Goal: Transaction & Acquisition: Obtain resource

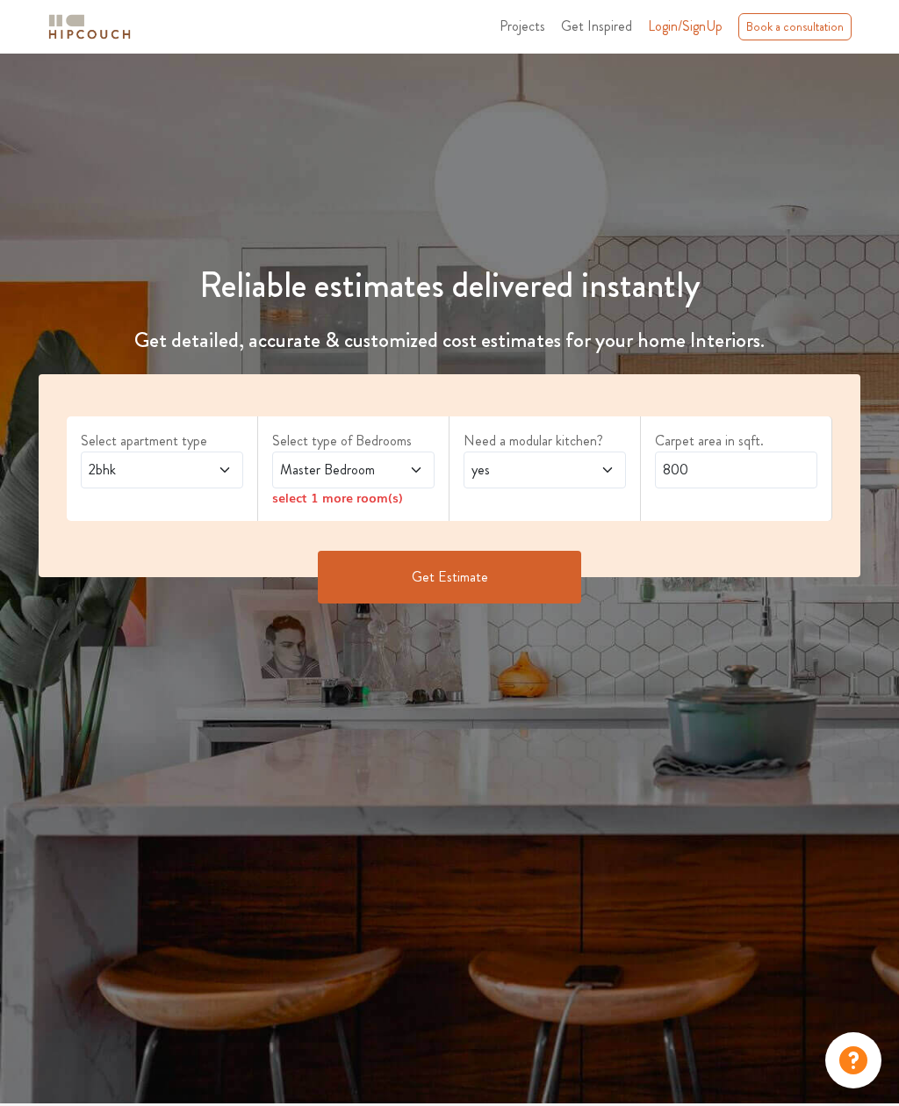
click at [231, 465] on icon at bounding box center [225, 470] width 14 height 14
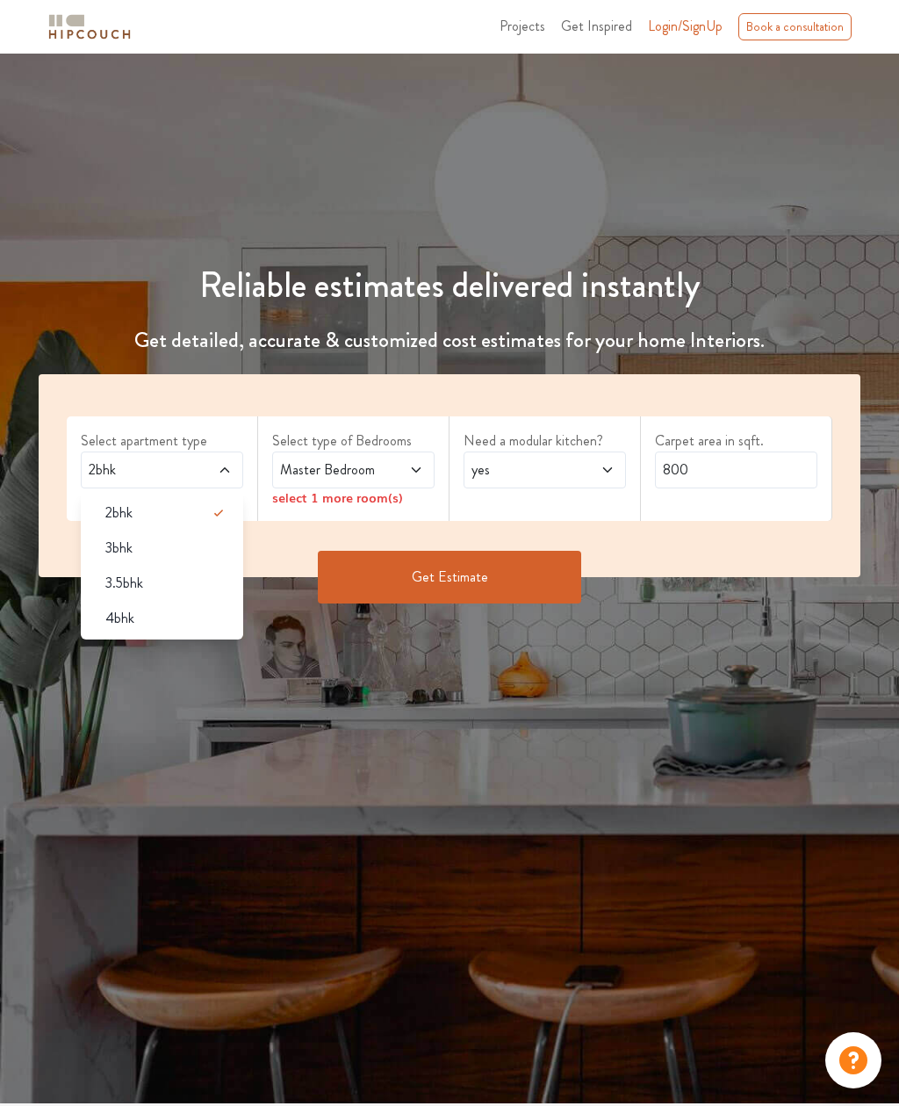
click at [185, 620] on div "4bhk" at bounding box center [167, 618] width 152 height 21
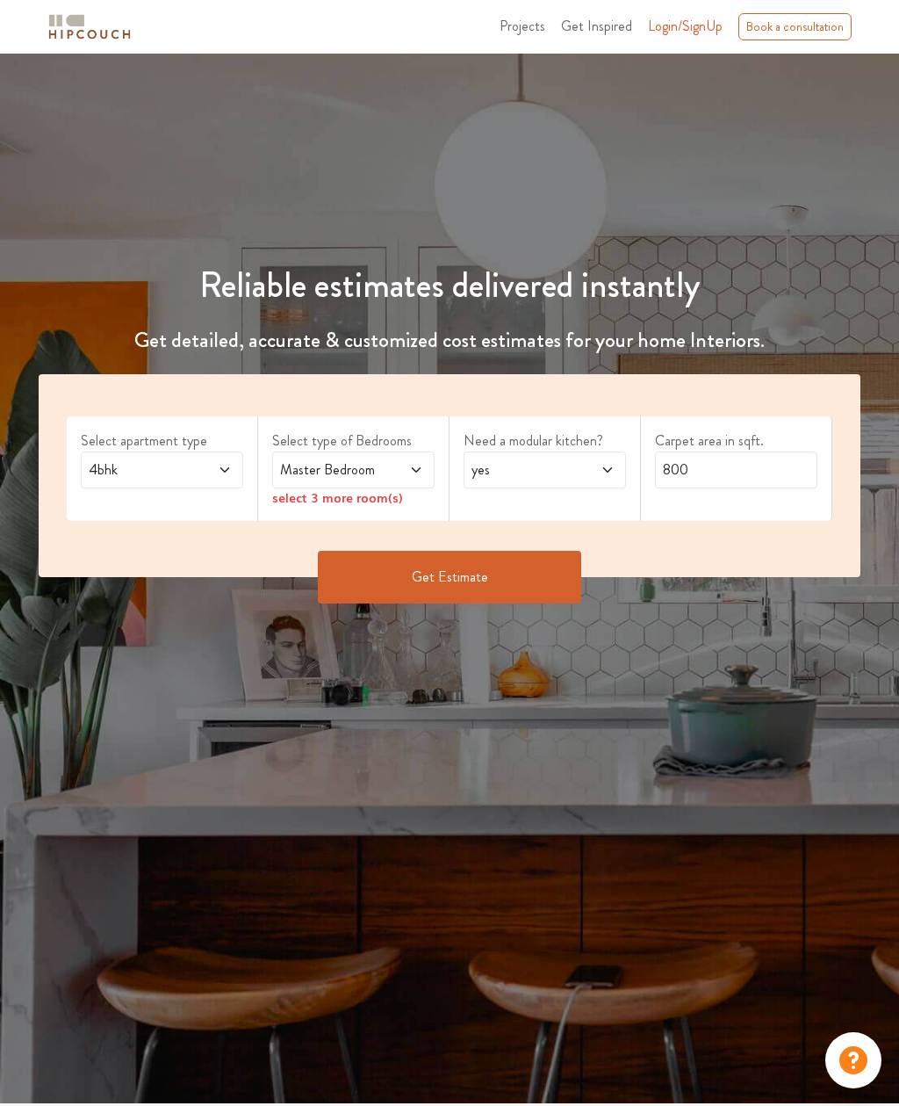
click at [399, 473] on span at bounding box center [404, 469] width 37 height 21
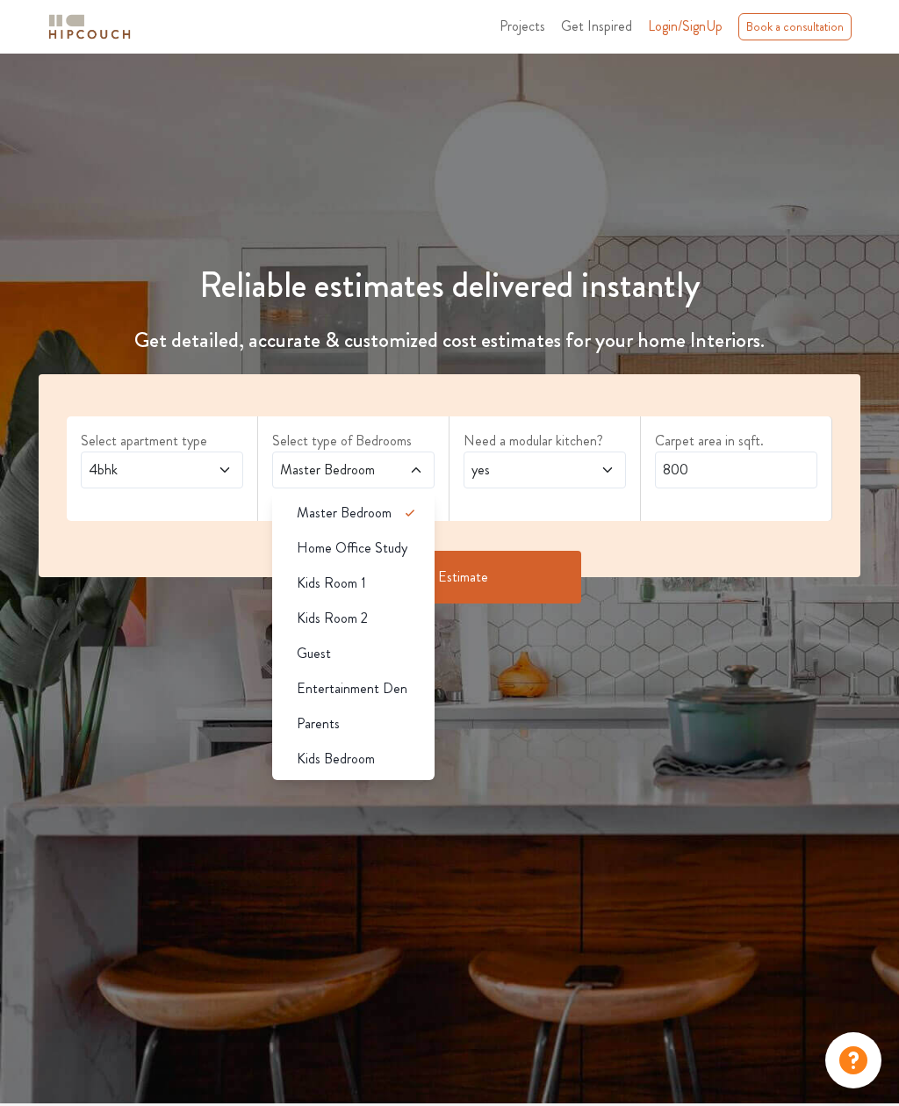
click at [408, 518] on icon at bounding box center [410, 512] width 21 height 21
click at [527, 468] on span "yes" at bounding box center [523, 469] width 110 height 21
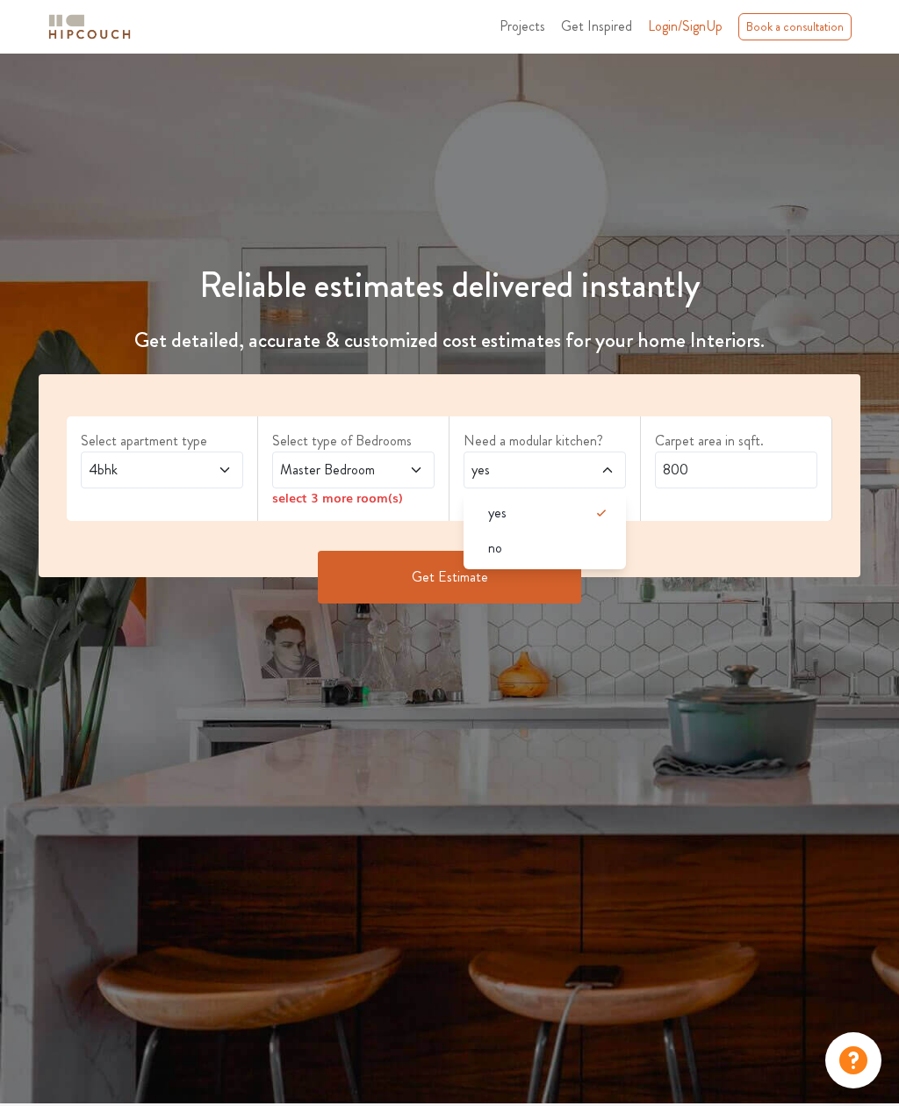
click at [537, 512] on div "yes" at bounding box center [550, 512] width 152 height 21
click at [748, 475] on input "800" at bounding box center [736, 469] width 162 height 37
click at [747, 478] on input "800" at bounding box center [736, 469] width 162 height 37
click at [761, 468] on input "800" at bounding box center [736, 469] width 162 height 37
click at [778, 466] on input "800" at bounding box center [736, 469] width 162 height 37
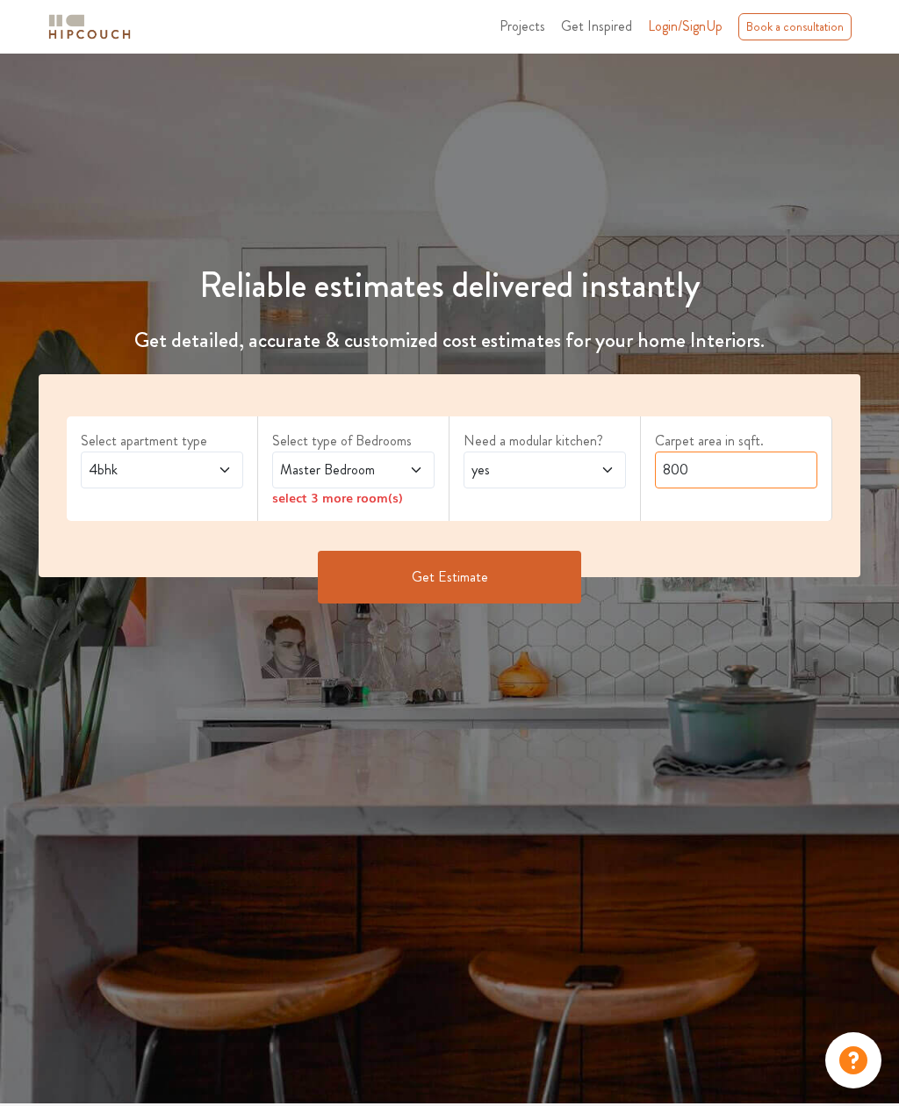
click at [771, 486] on input "800" at bounding box center [736, 469] width 162 height 37
click at [784, 466] on input "800" at bounding box center [736, 469] width 162 height 37
click at [785, 468] on input "800" at bounding box center [736, 469] width 162 height 37
click at [764, 465] on input "800" at bounding box center [736, 469] width 162 height 37
click at [776, 464] on input "800" at bounding box center [736, 469] width 162 height 37
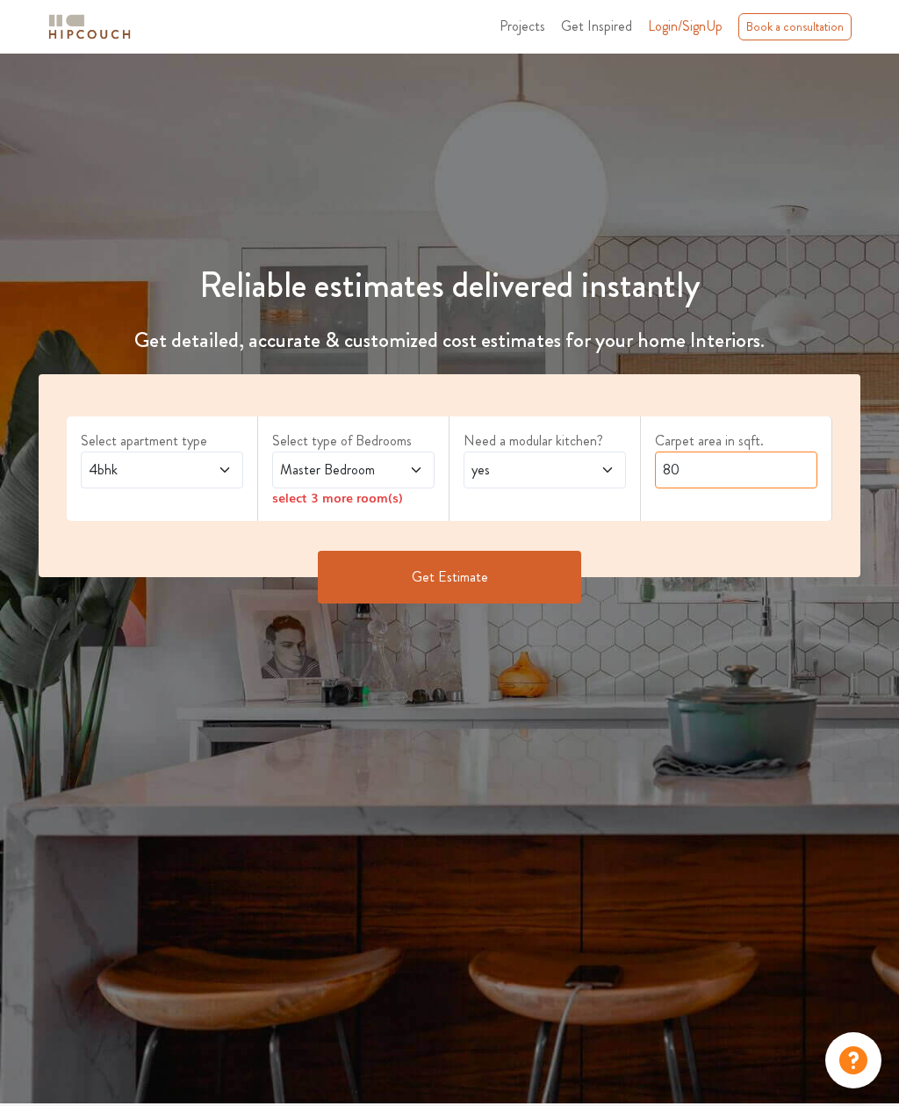
type input "8"
type input "45000"
click at [501, 586] on button "Get Estimate" at bounding box center [449, 577] width 263 height 53
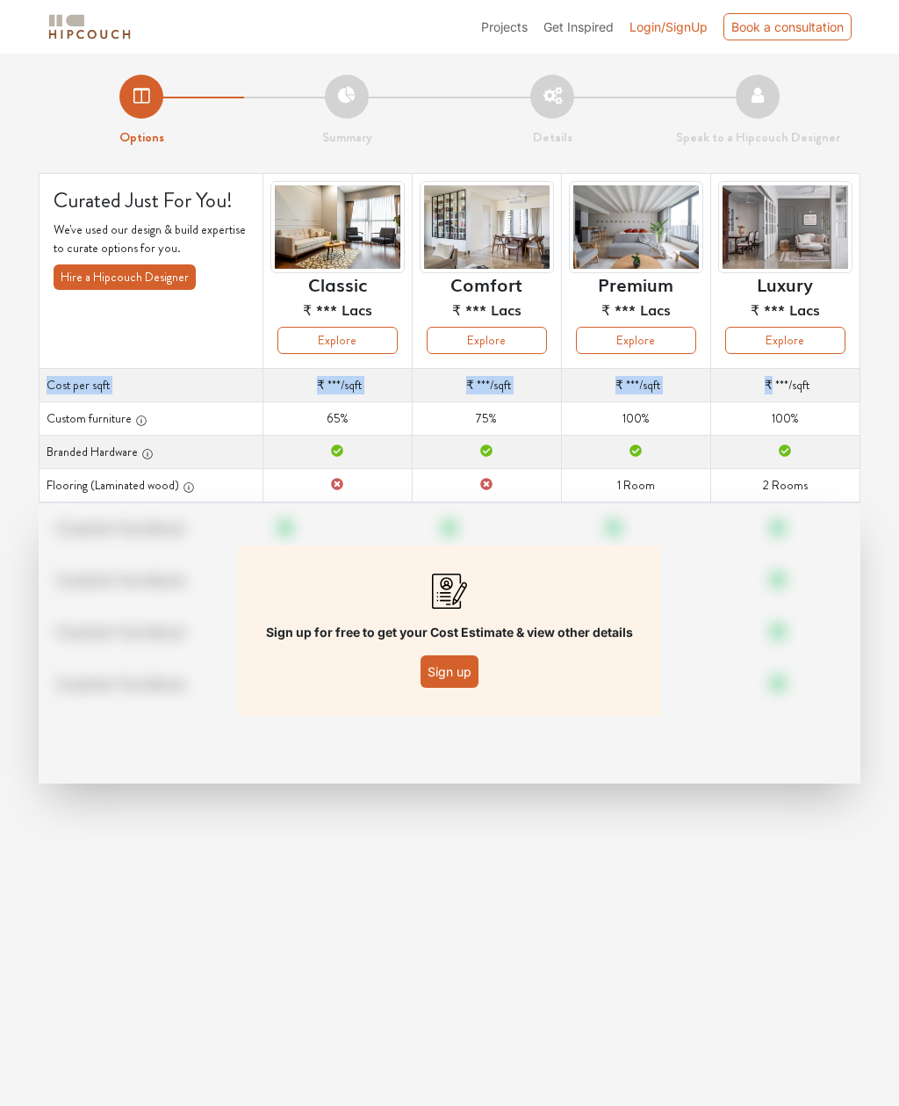
click at [823, 392] on td "Cost per sqft ₹ *** /sqft" at bounding box center [784, 384] width 149 height 33
click at [783, 436] on td "Branded Hardware" at bounding box center [784, 451] width 149 height 33
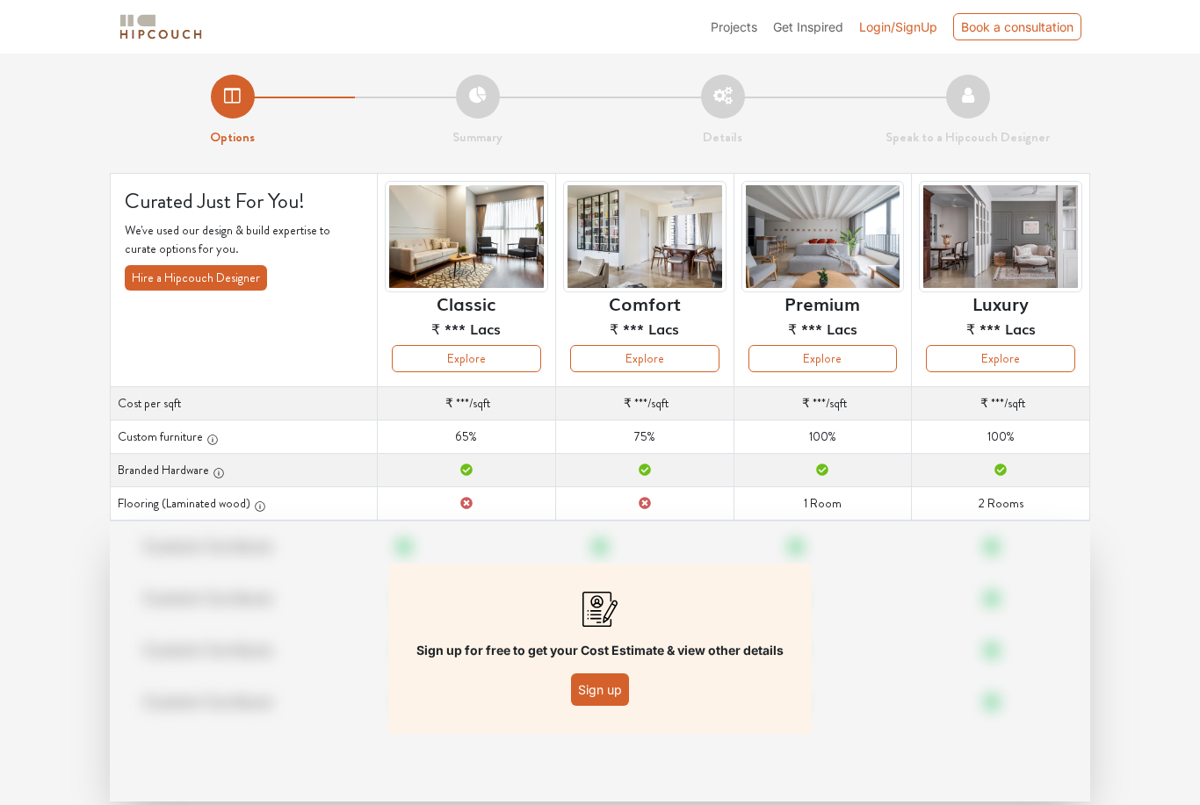
click at [506, 358] on button "Explore" at bounding box center [466, 358] width 149 height 27
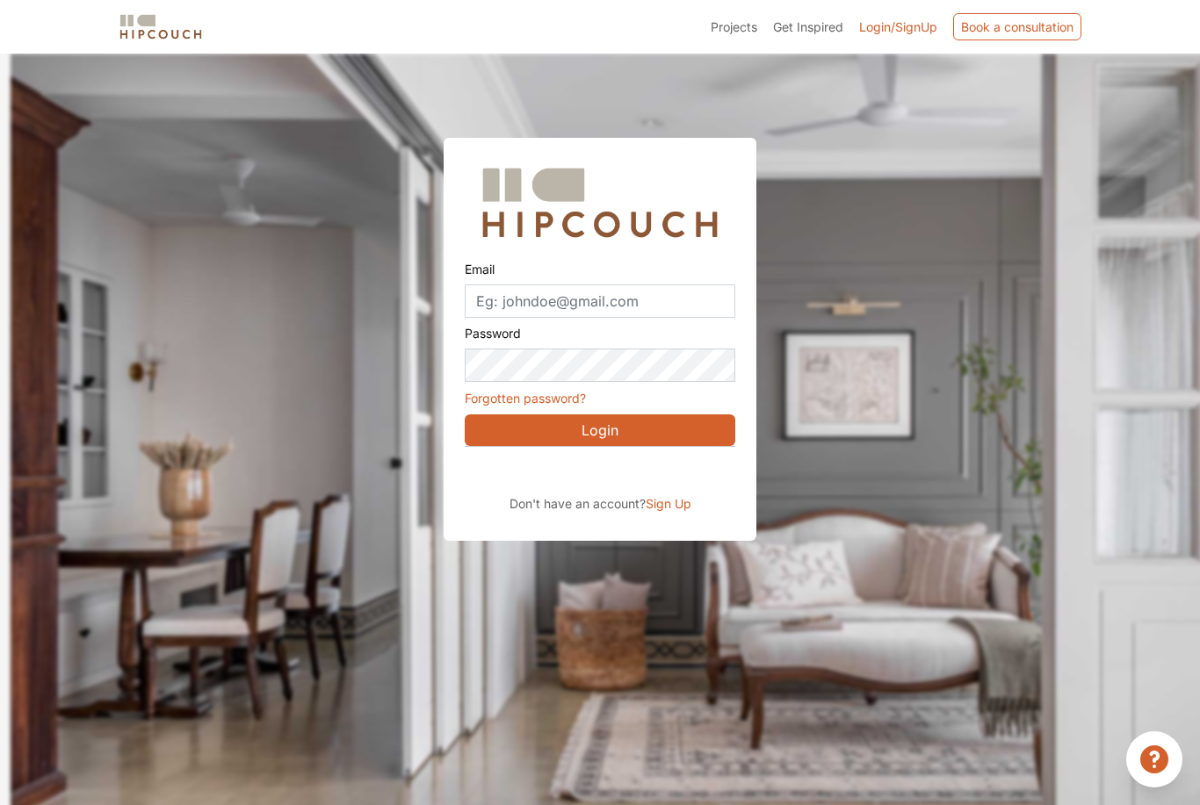
click at [675, 477] on div "Sign in with Google. Opens in new tab" at bounding box center [625, 471] width 321 height 39
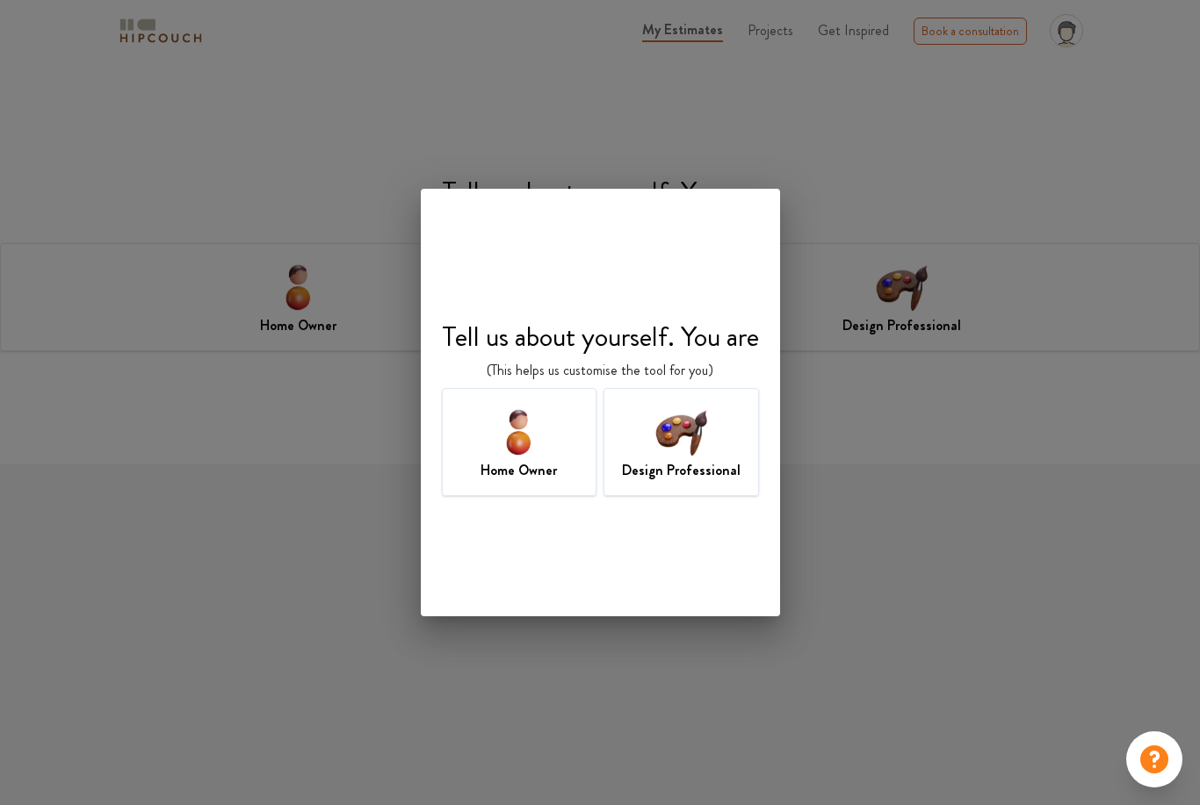
click at [678, 440] on img at bounding box center [681, 431] width 57 height 57
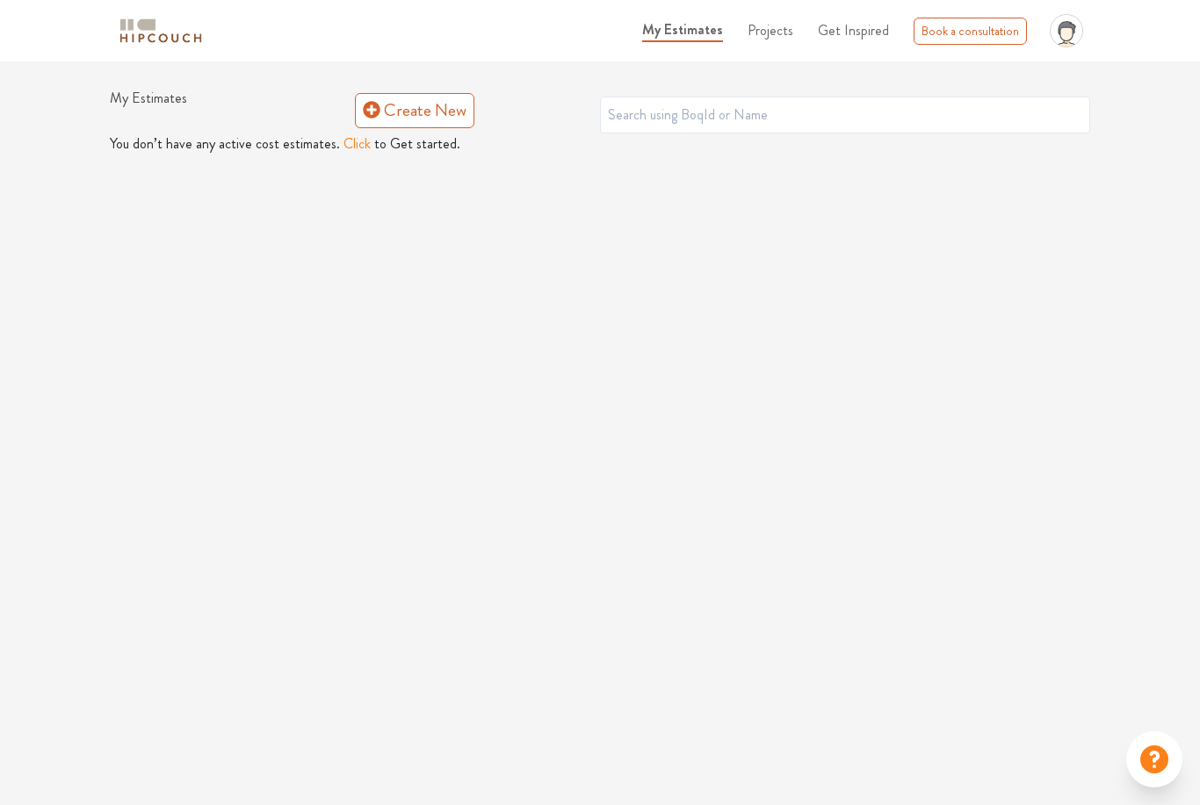
click at [718, 35] on span "My Estimates" at bounding box center [682, 29] width 81 height 20
click at [430, 126] on link "Create New" at bounding box center [414, 110] width 119 height 35
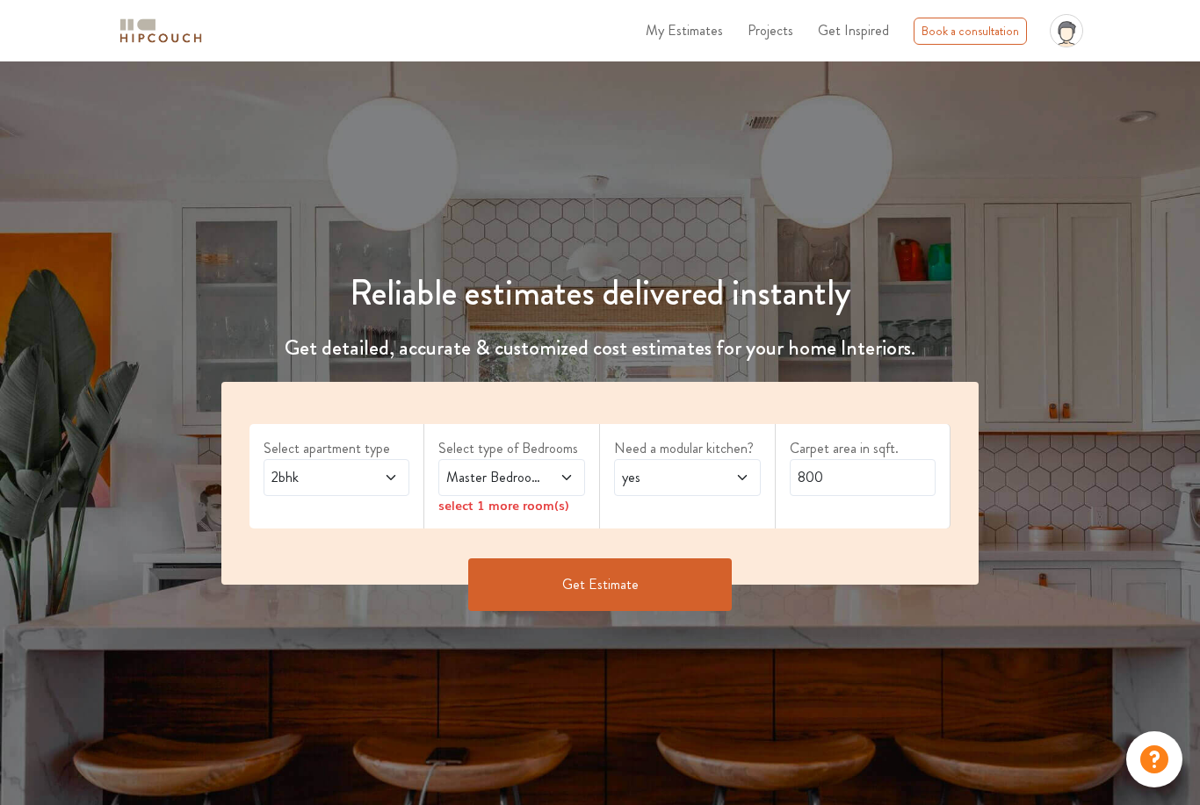
click at [400, 477] on div "2bhk" at bounding box center [336, 477] width 147 height 37
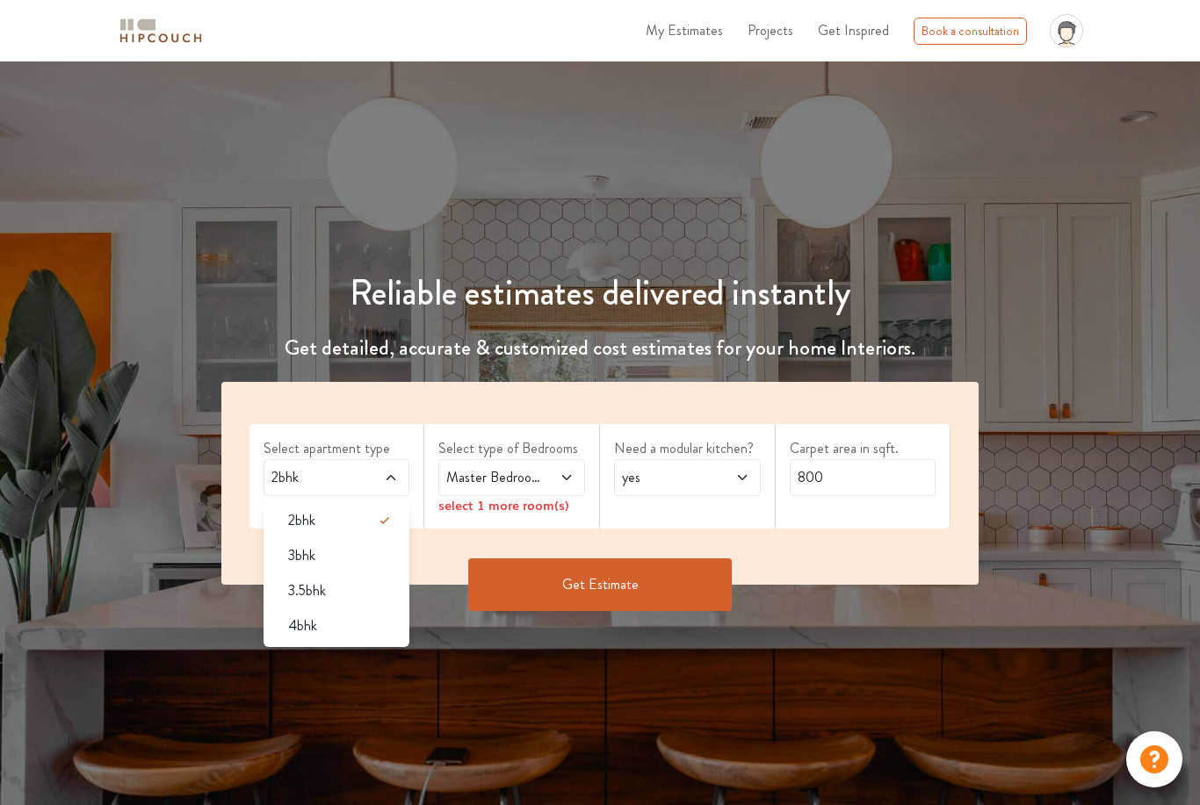
click at [331, 624] on div "4bhk" at bounding box center [342, 626] width 136 height 21
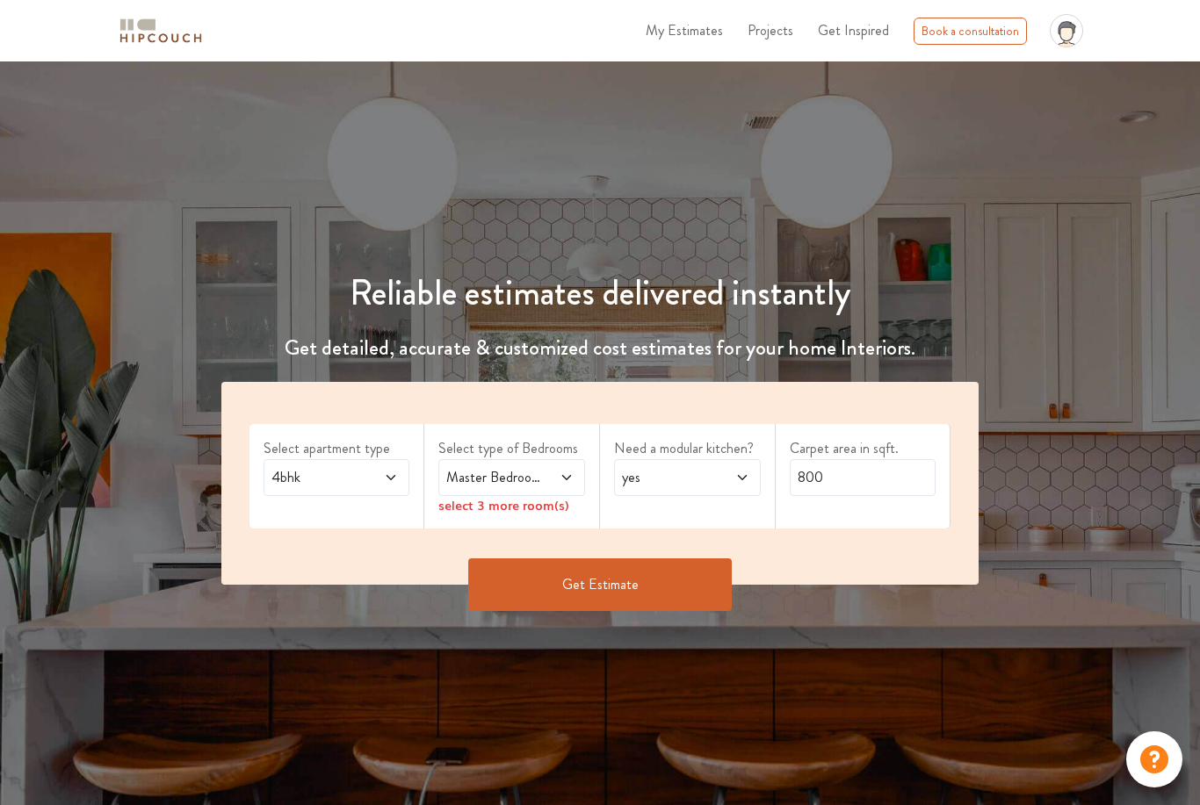
click at [547, 482] on span at bounding box center [557, 477] width 32 height 21
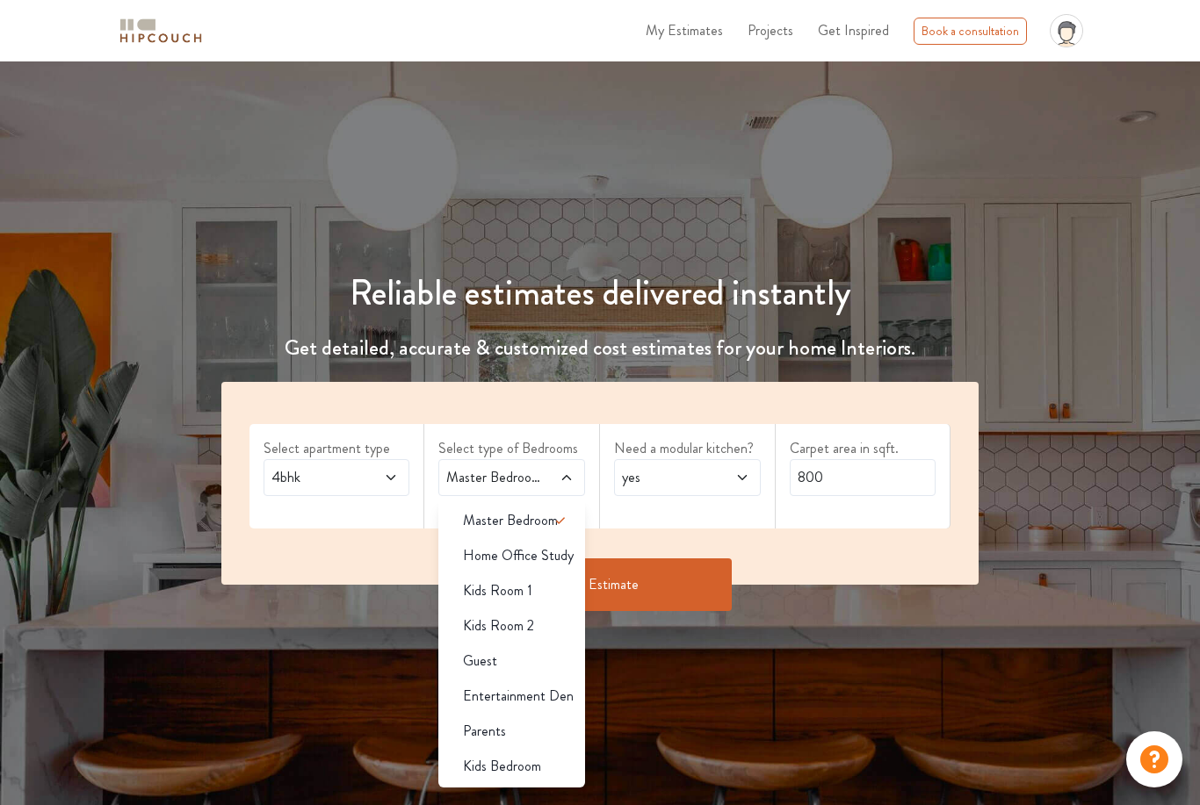
click at [523, 591] on span "Kids Room 1" at bounding box center [497, 591] width 69 height 21
click at [534, 627] on div "Kids Room 2" at bounding box center [517, 626] width 136 height 21
click at [559, 588] on icon at bounding box center [560, 591] width 21 height 21
click at [393, 483] on icon at bounding box center [391, 478] width 14 height 14
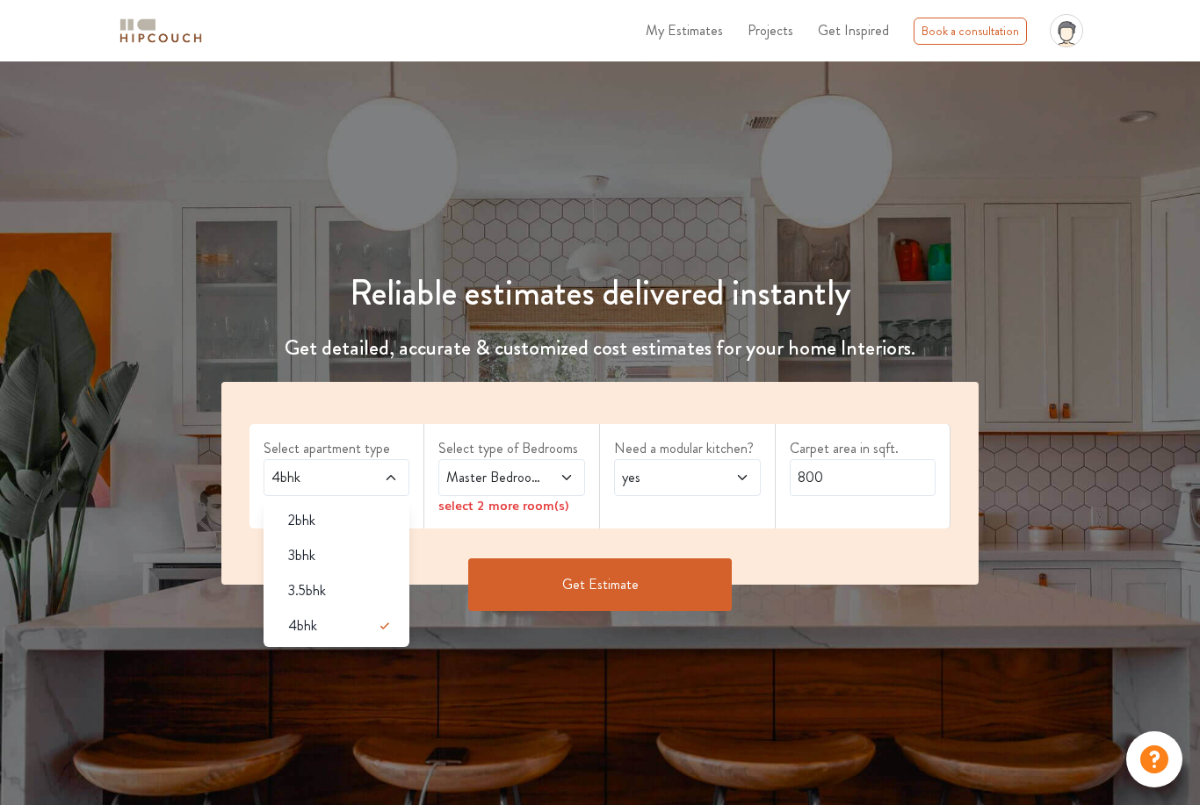
click at [357, 563] on div "3bhk" at bounding box center [342, 555] width 136 height 21
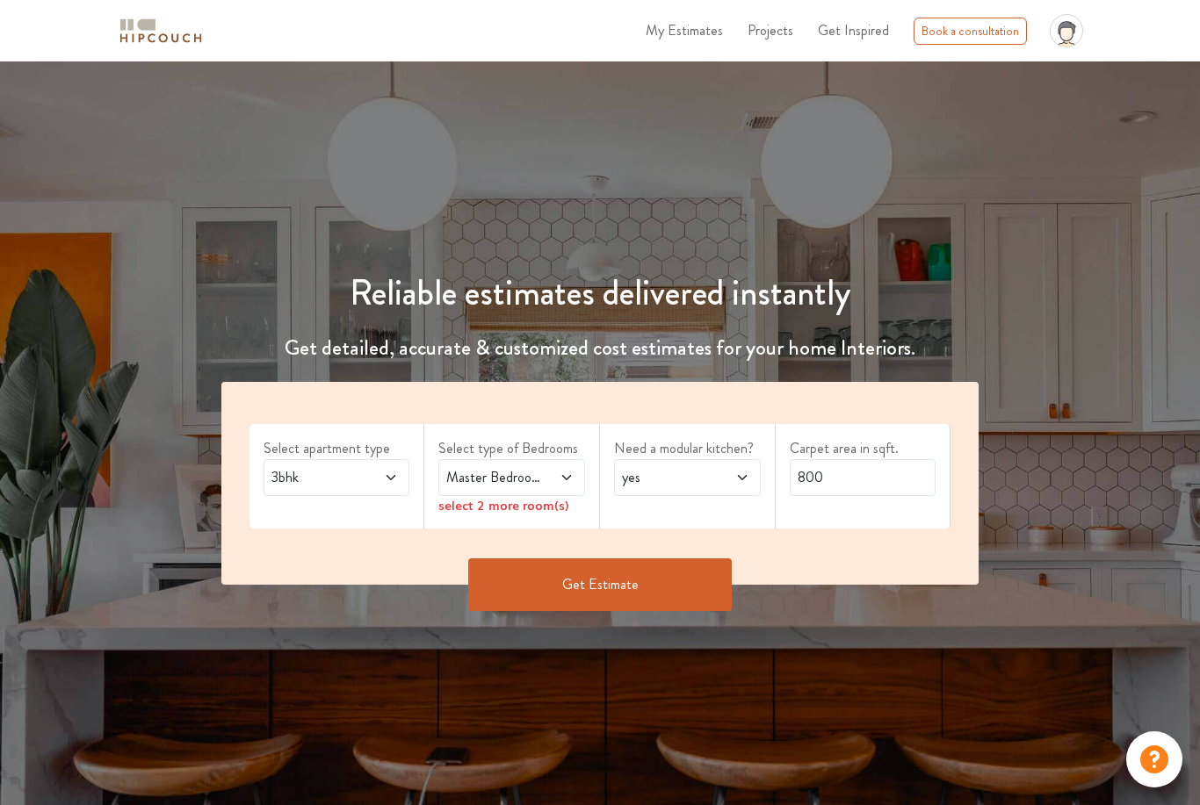
click at [535, 481] on span "Master Bedroom" at bounding box center [492, 477] width 98 height 21
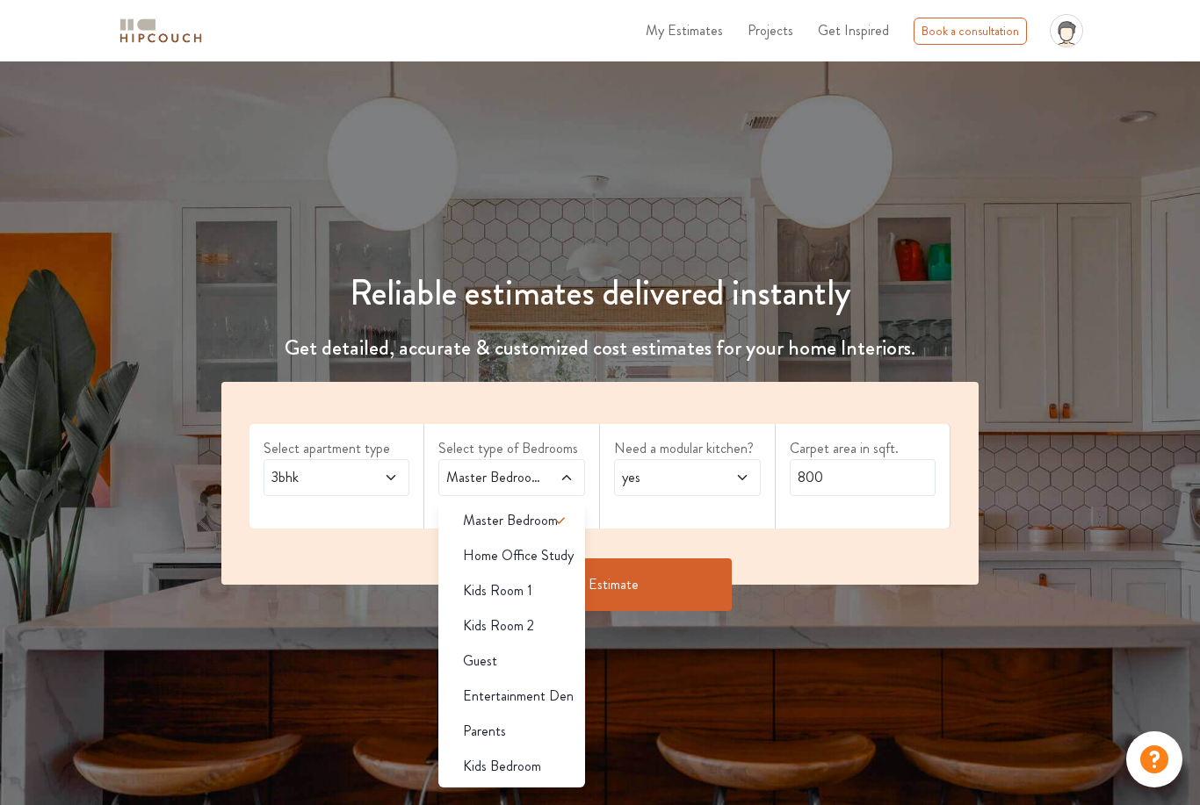
click at [532, 632] on span "Kids Room 2" at bounding box center [498, 626] width 71 height 21
click at [542, 595] on div "Kids Room 1" at bounding box center [517, 591] width 136 height 21
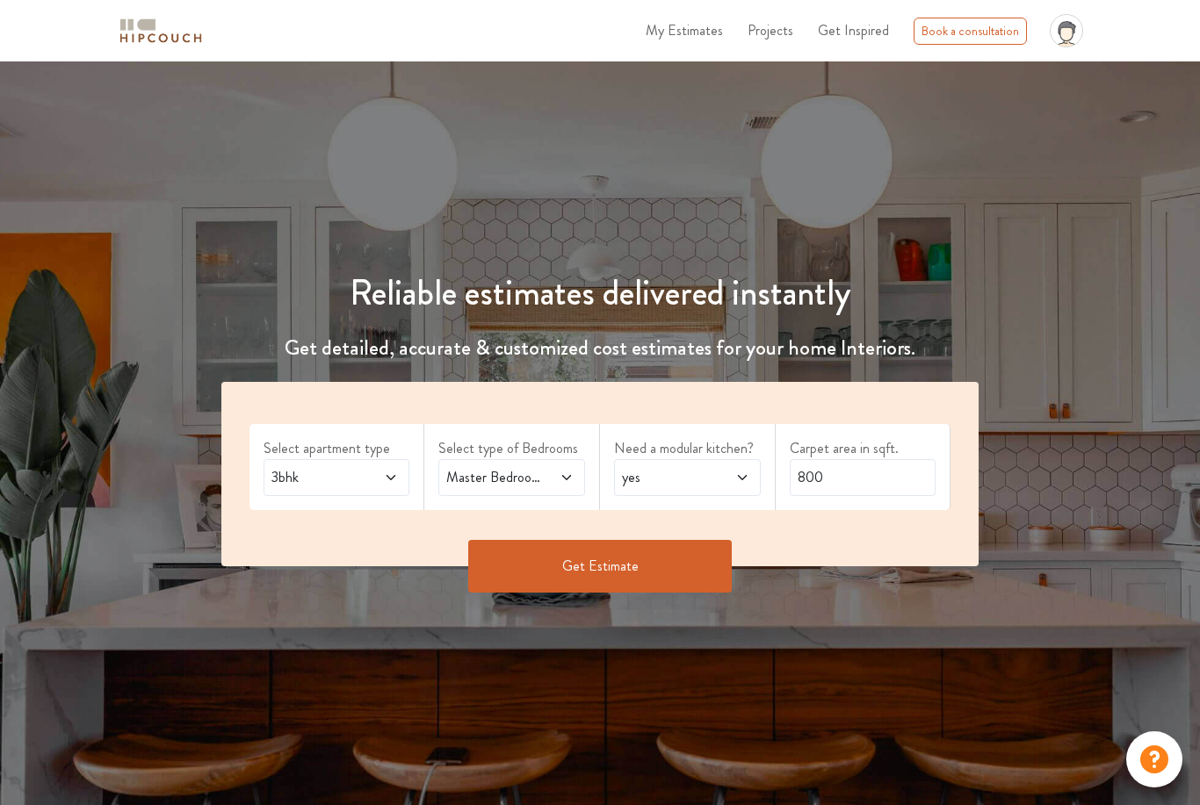
click at [557, 475] on span at bounding box center [557, 477] width 32 height 21
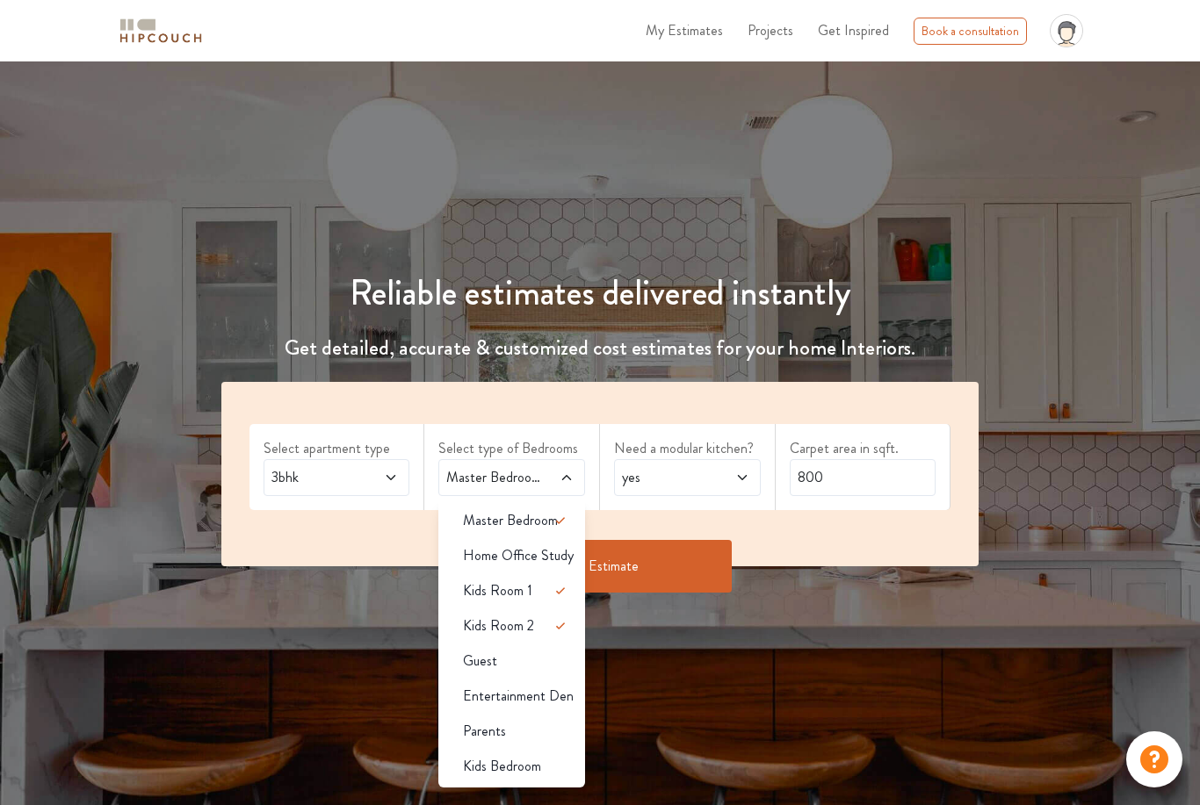
click at [525, 633] on span "Kids Room 2" at bounding box center [498, 626] width 71 height 21
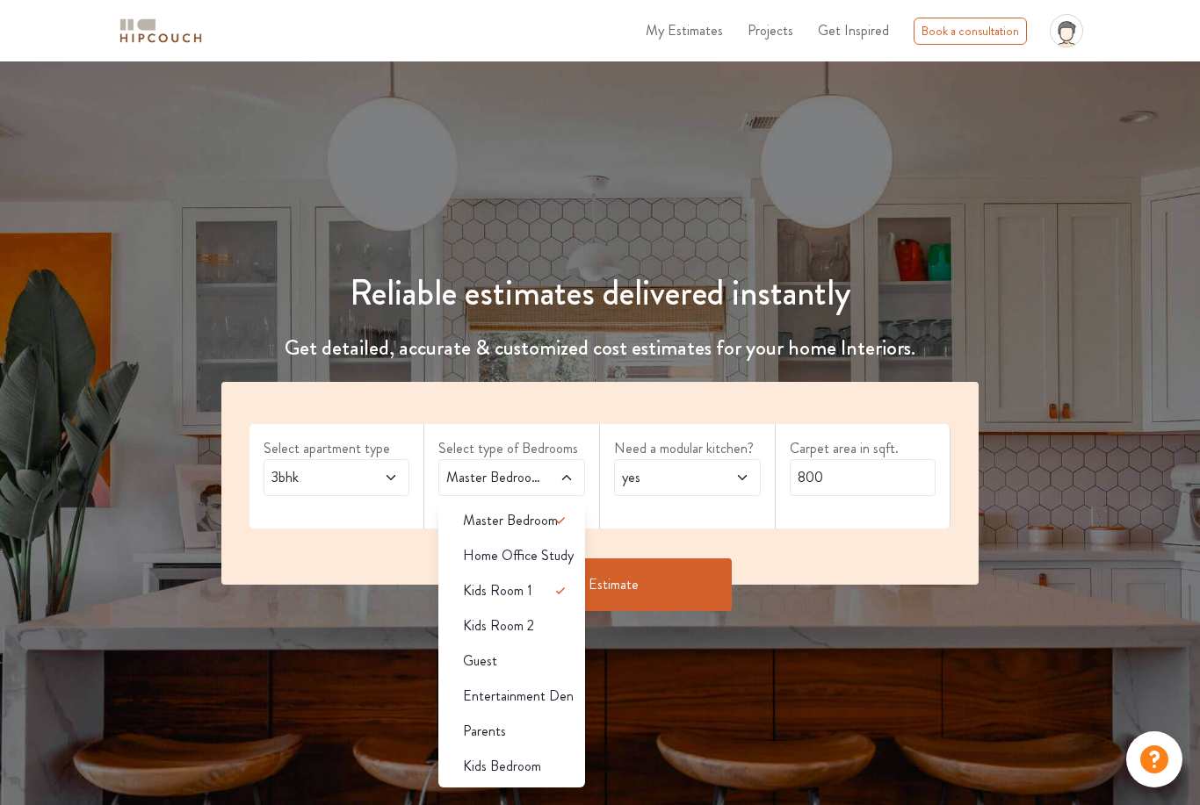
click at [514, 665] on div "Guest" at bounding box center [517, 661] width 136 height 21
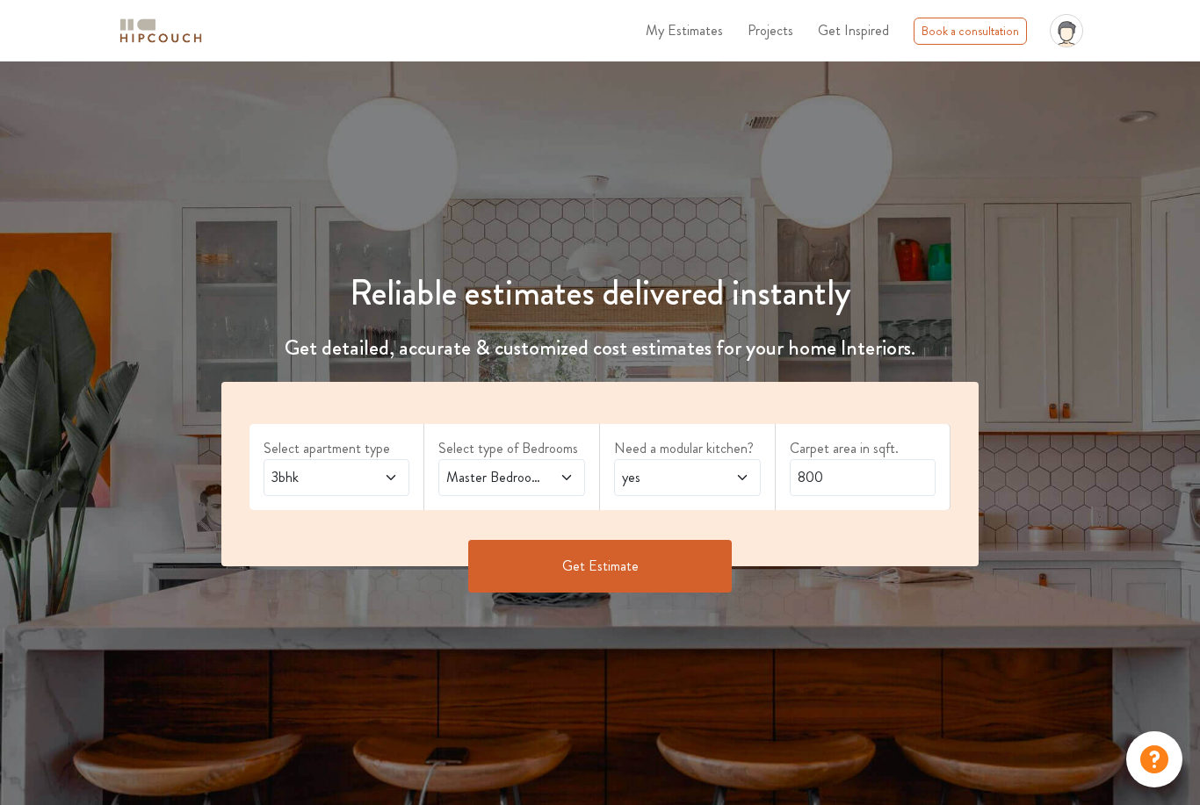
click at [649, 485] on span "yes" at bounding box center [667, 477] width 98 height 21
click at [649, 521] on span "yes" at bounding box center [647, 520] width 18 height 21
click at [655, 525] on span "yes" at bounding box center [647, 520] width 18 height 21
click at [652, 530] on span "yes" at bounding box center [647, 520] width 18 height 21
click at [566, 562] on button "Get Estimate" at bounding box center [599, 566] width 263 height 53
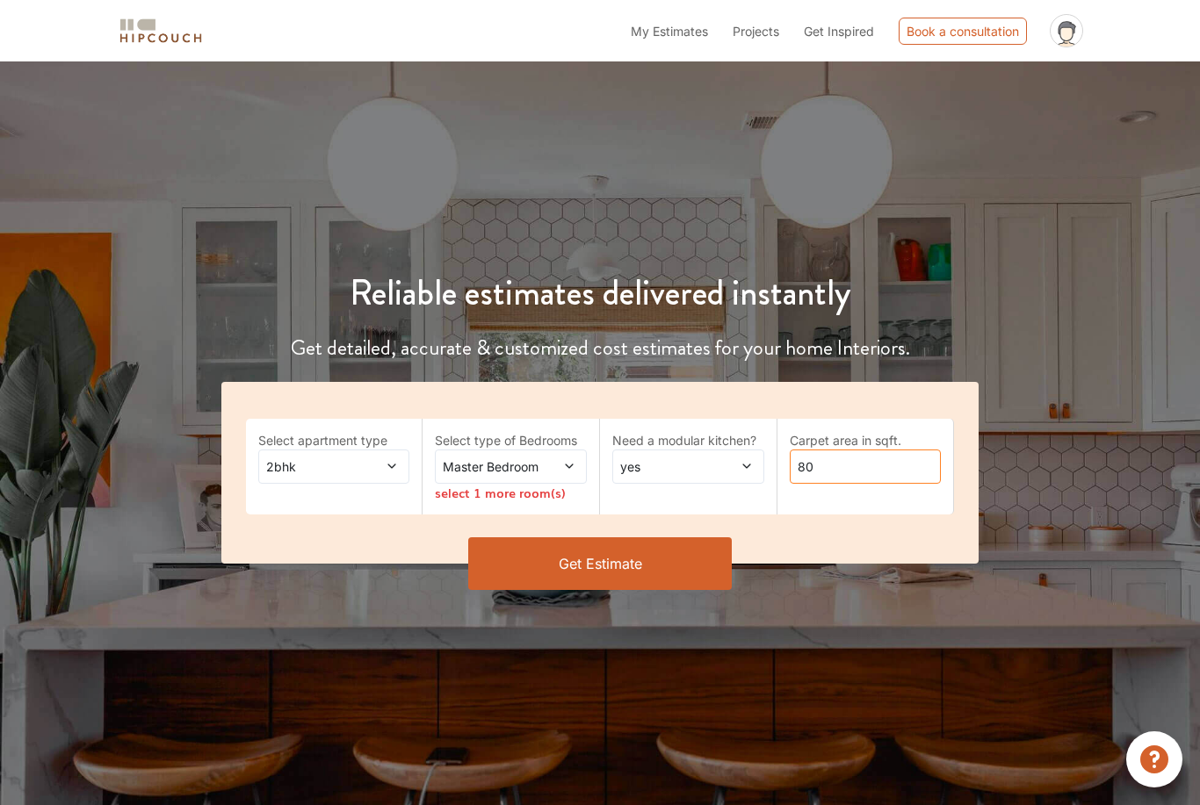
type input "8"
type input "4500"
click at [364, 464] on span at bounding box center [381, 467] width 34 height 18
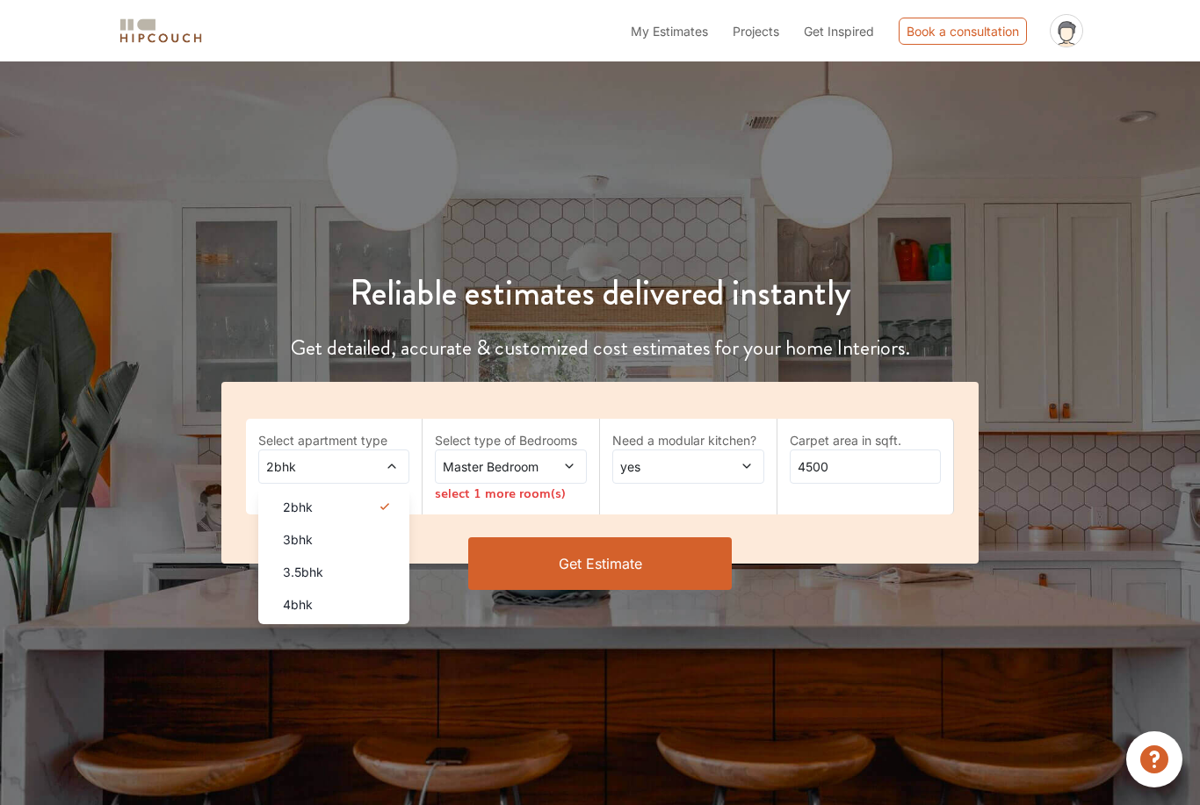
click at [345, 540] on div "3bhk" at bounding box center [339, 539] width 141 height 18
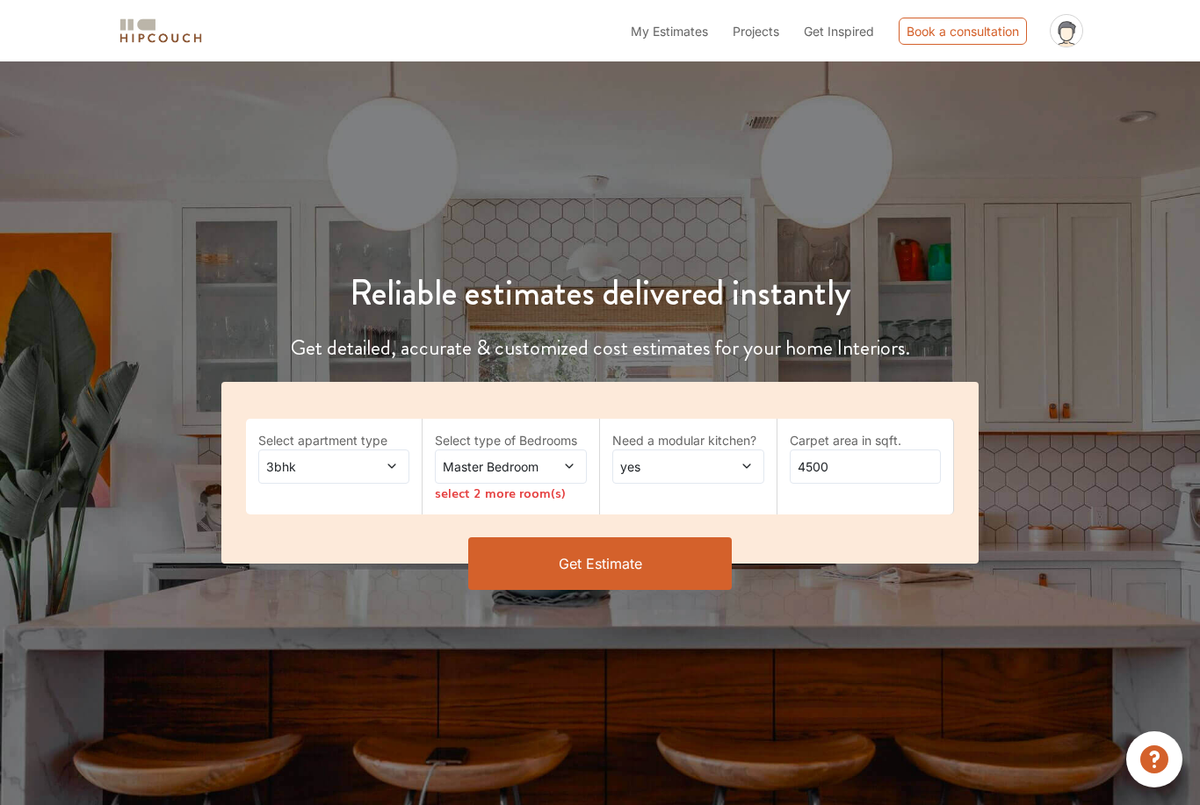
click at [529, 474] on span "Master Bedroom" at bounding box center [490, 467] width 102 height 18
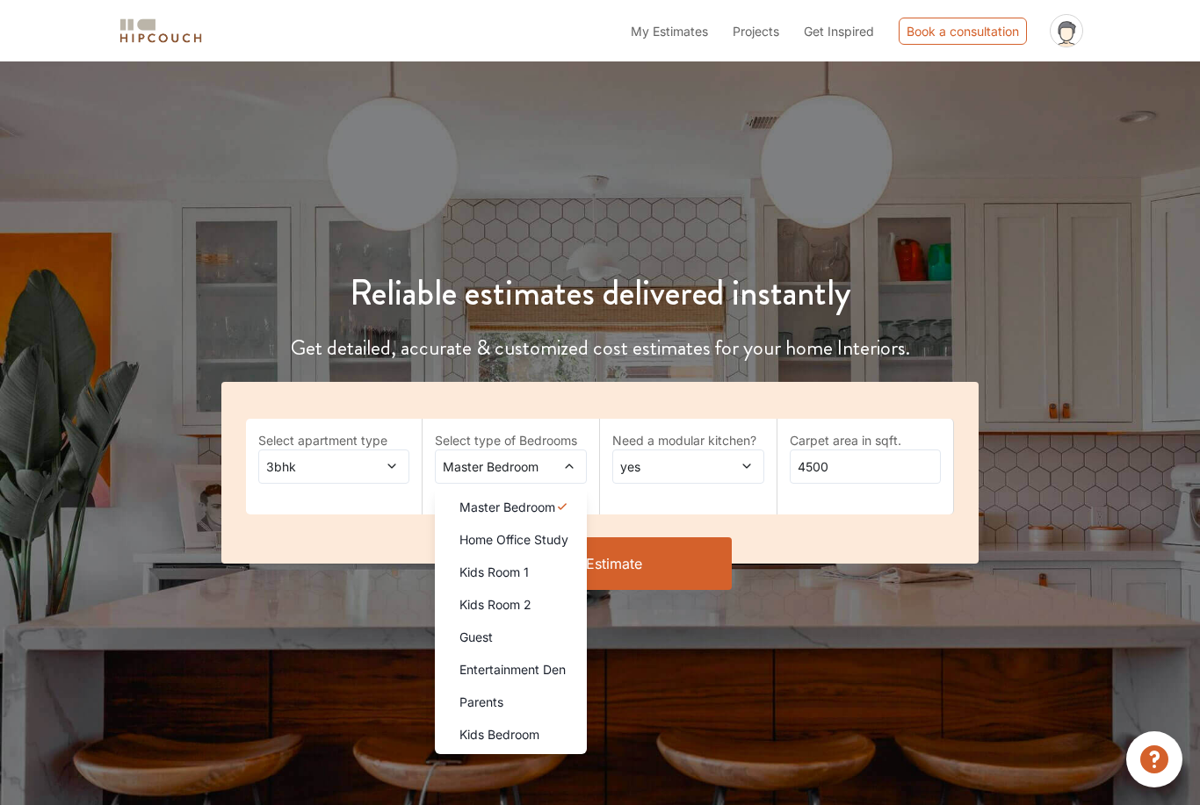
click at [544, 578] on div "Kids Room 1" at bounding box center [515, 572] width 141 height 18
click at [509, 633] on div "Guest" at bounding box center [515, 637] width 141 height 18
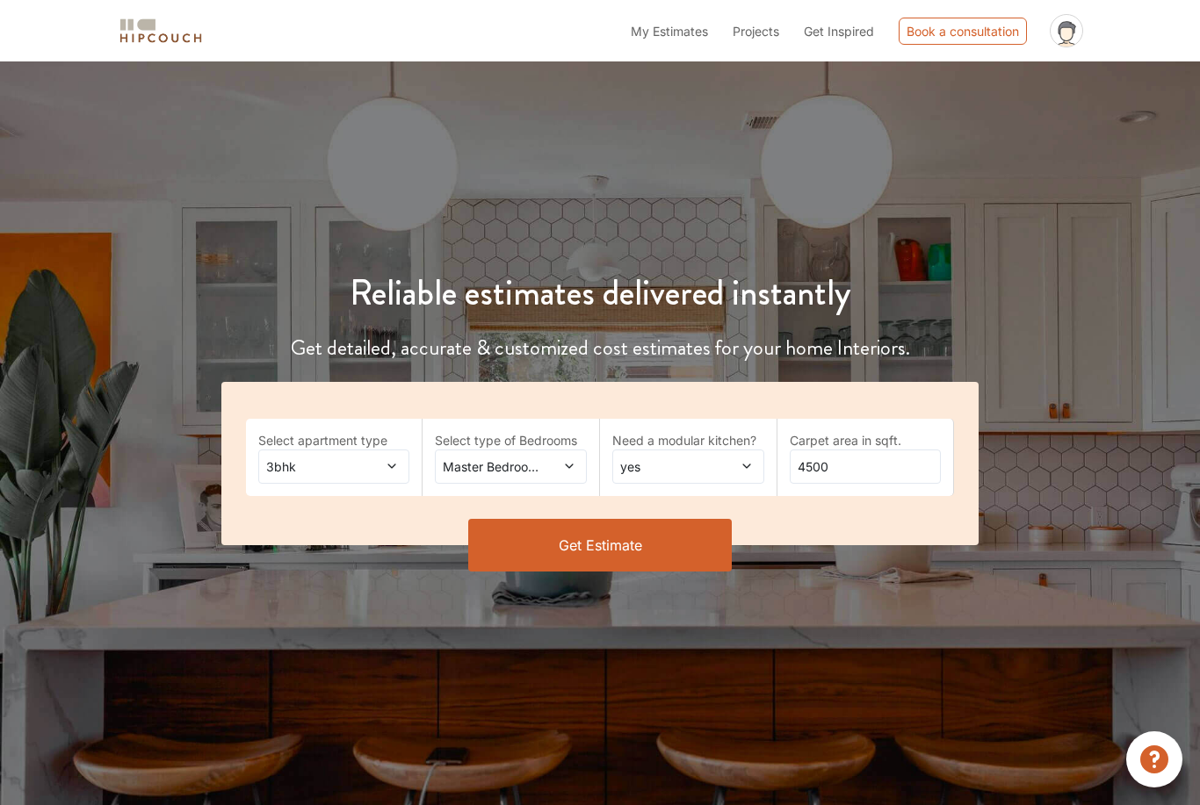
click at [618, 559] on button "Get Estimate" at bounding box center [599, 545] width 263 height 53
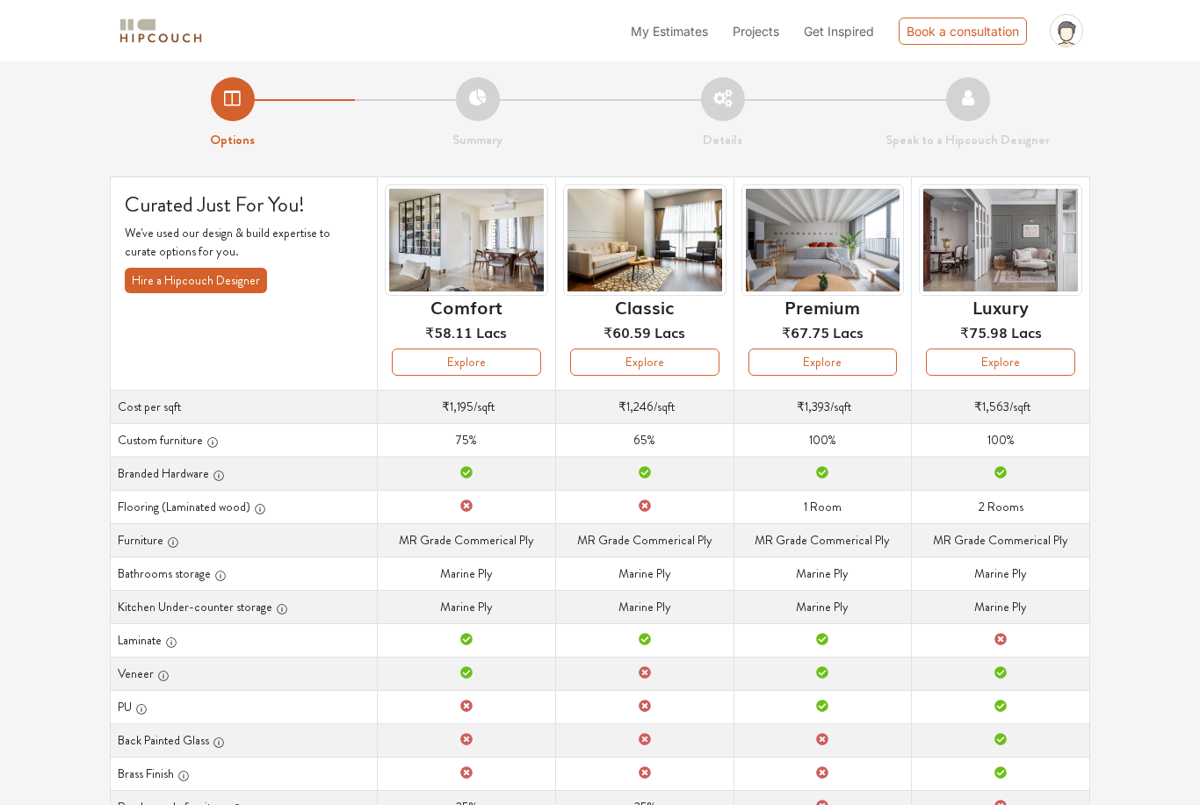
scroll to position [5, 0]
click at [218, 283] on button "Hire a Hipcouch Designer" at bounding box center [196, 280] width 142 height 25
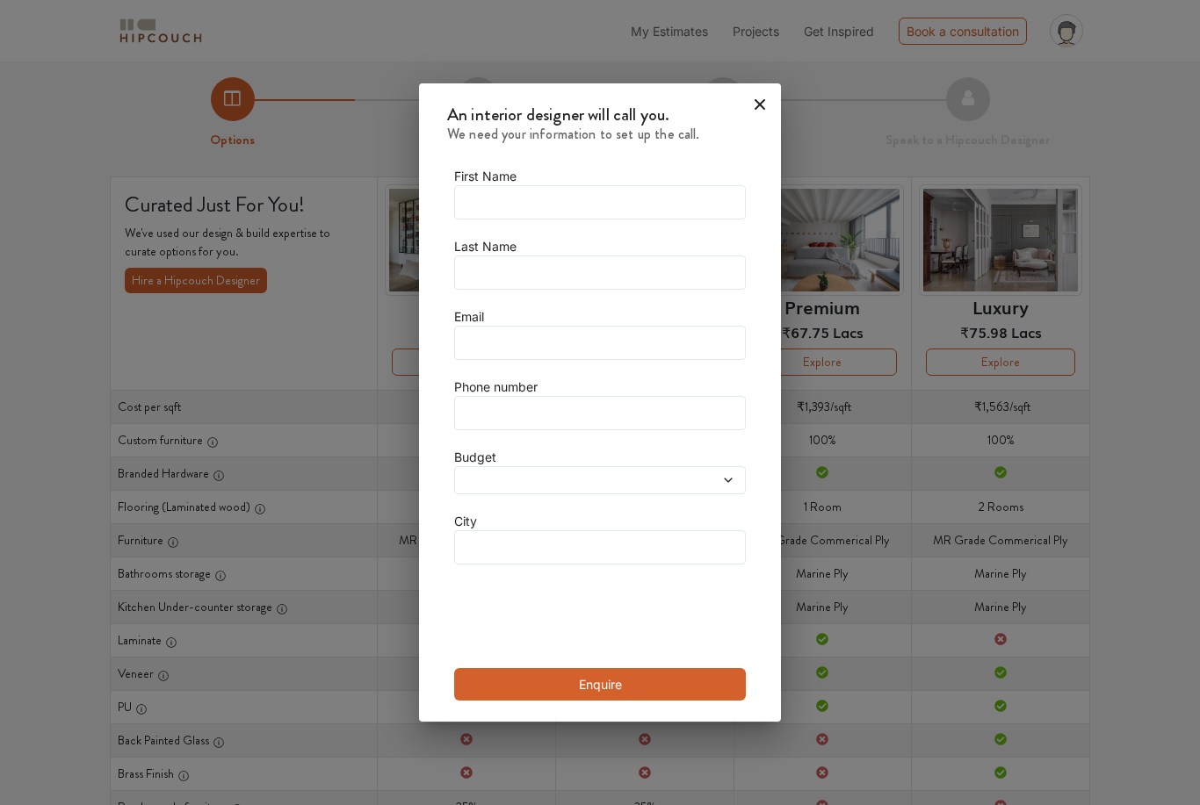
click at [746, 110] on icon at bounding box center [760, 104] width 28 height 28
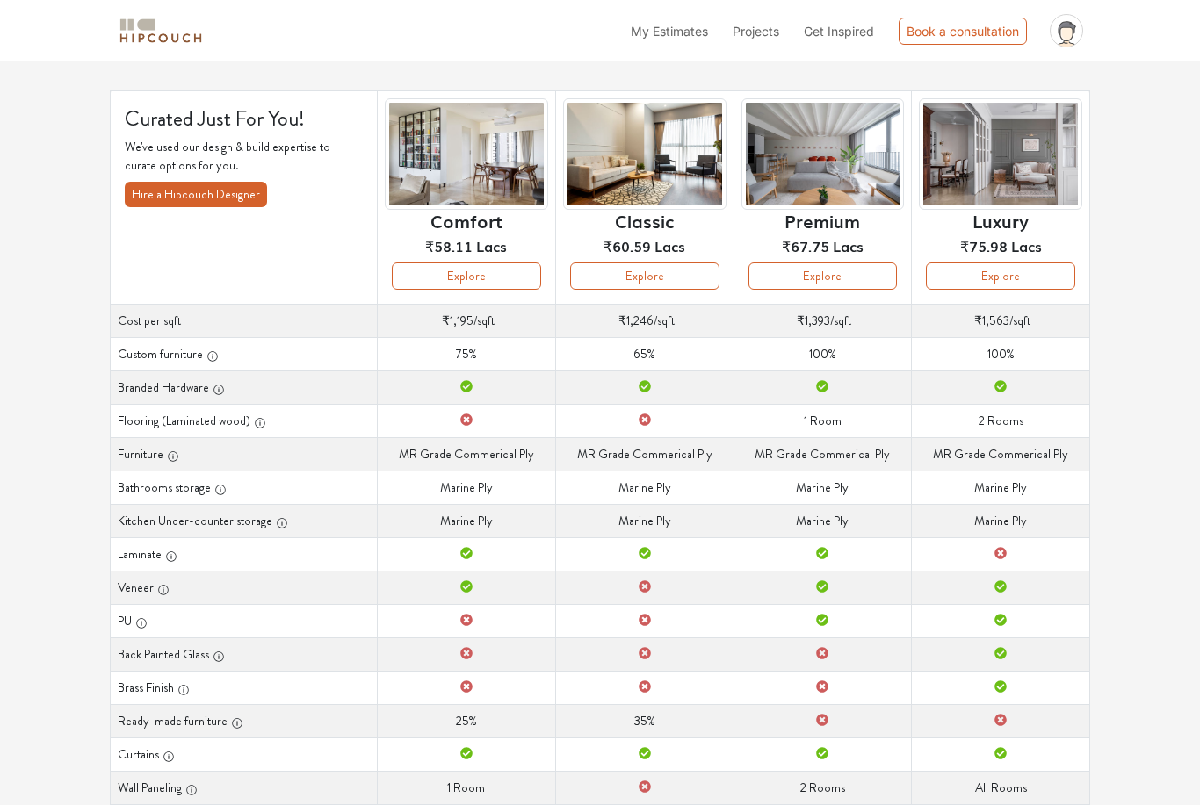
scroll to position [144, 0]
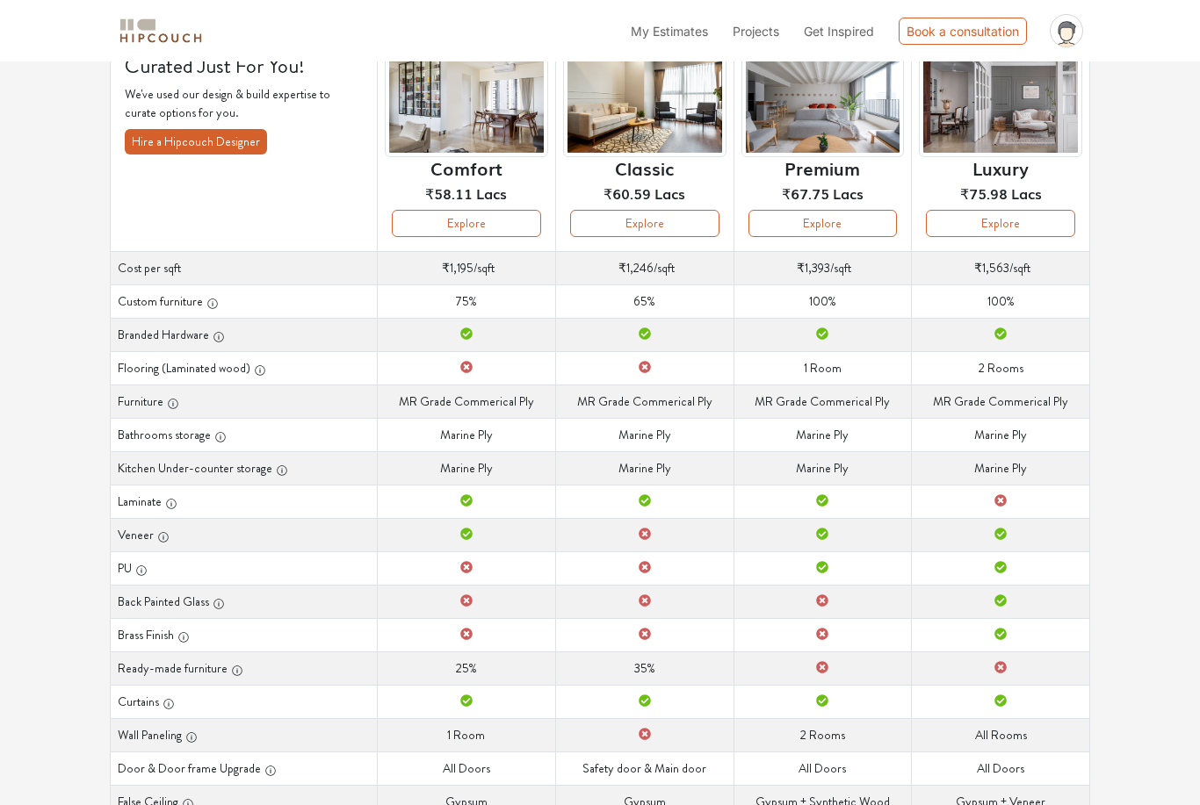
click at [353, 789] on th "False Ceiling" at bounding box center [244, 801] width 267 height 33
click at [361, 802] on th "False Ceiling" at bounding box center [244, 801] width 267 height 33
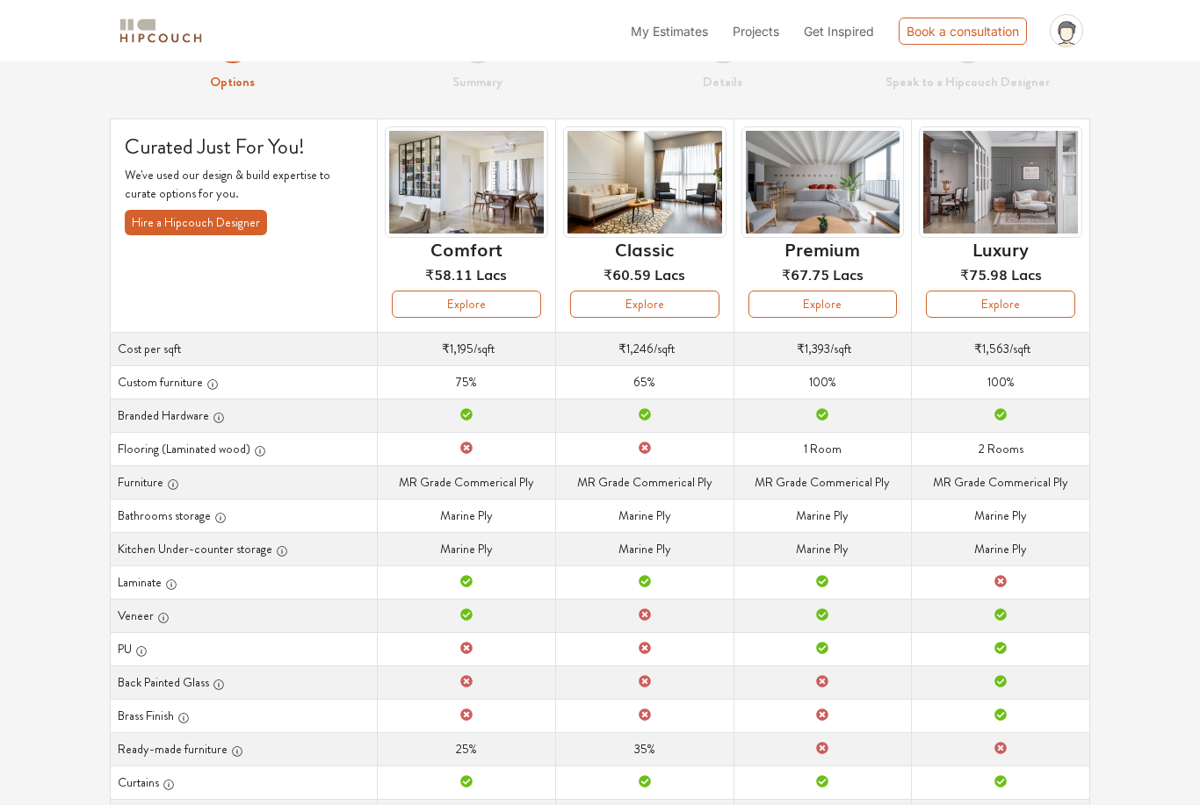
scroll to position [0, 0]
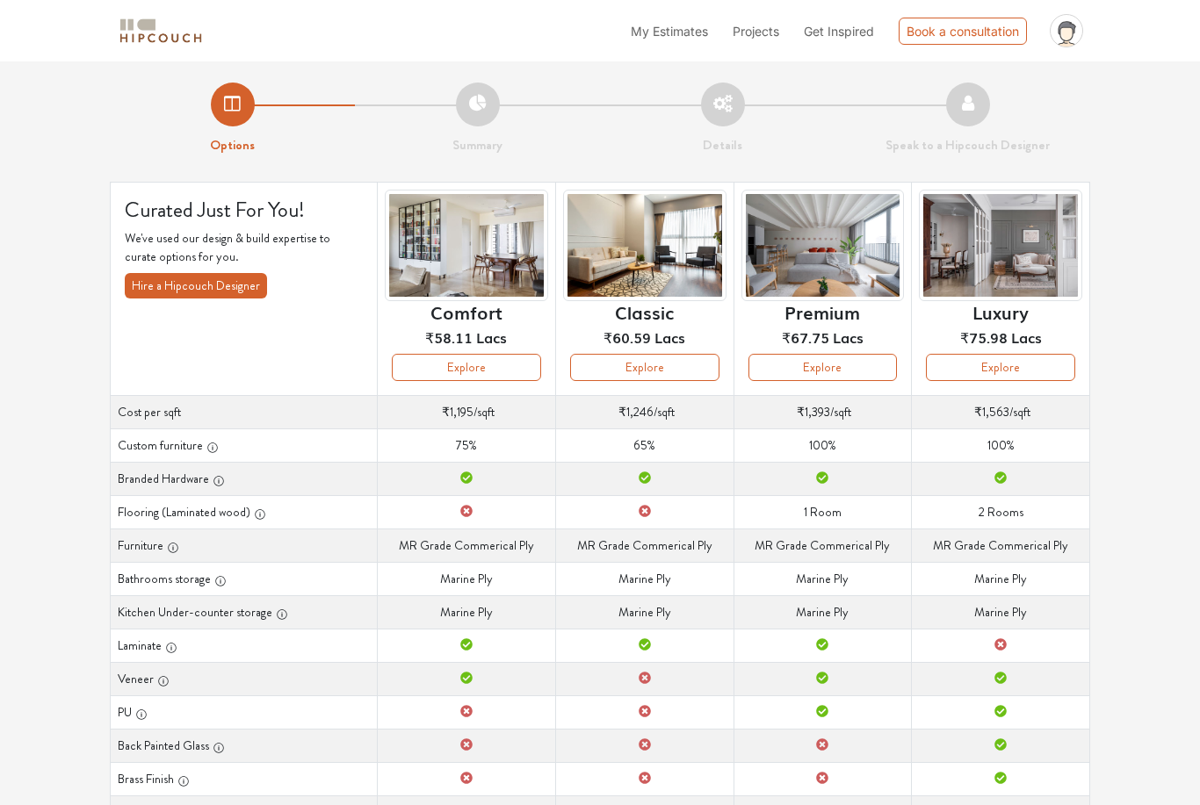
click at [994, 371] on button "Explore" at bounding box center [1000, 367] width 149 height 27
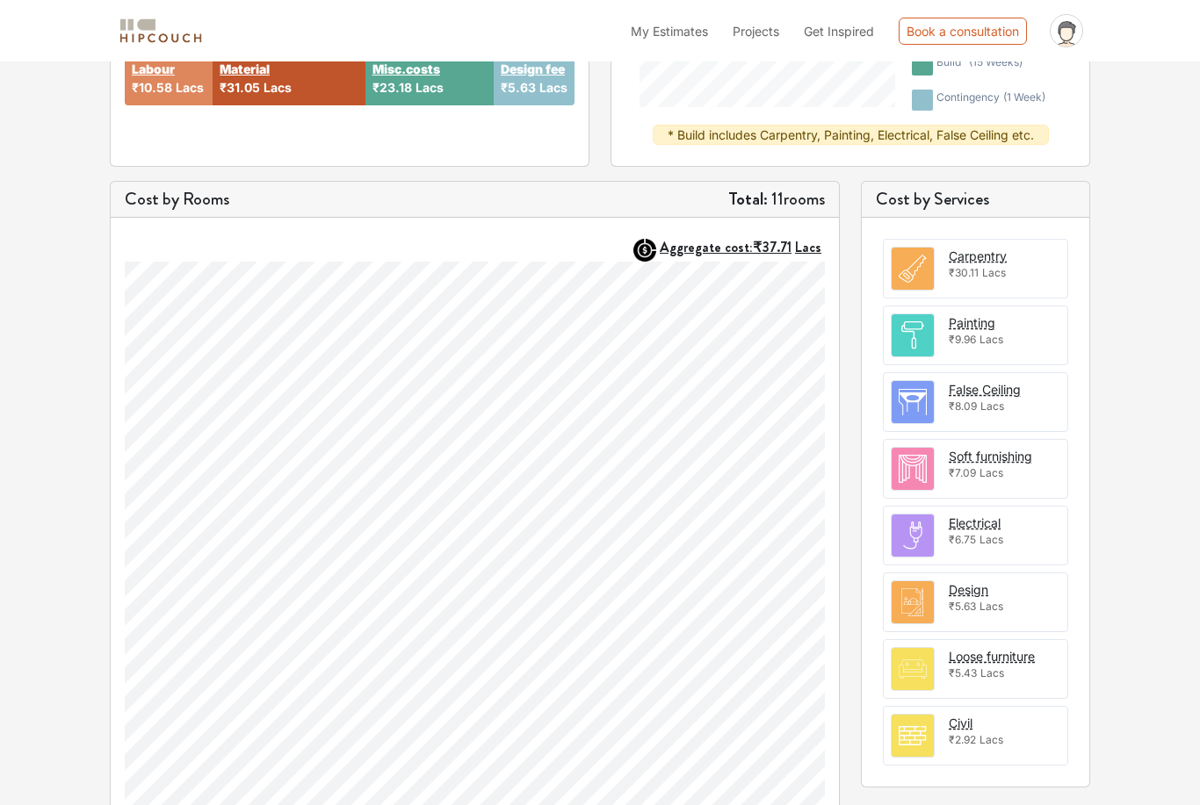
scroll to position [439, 0]
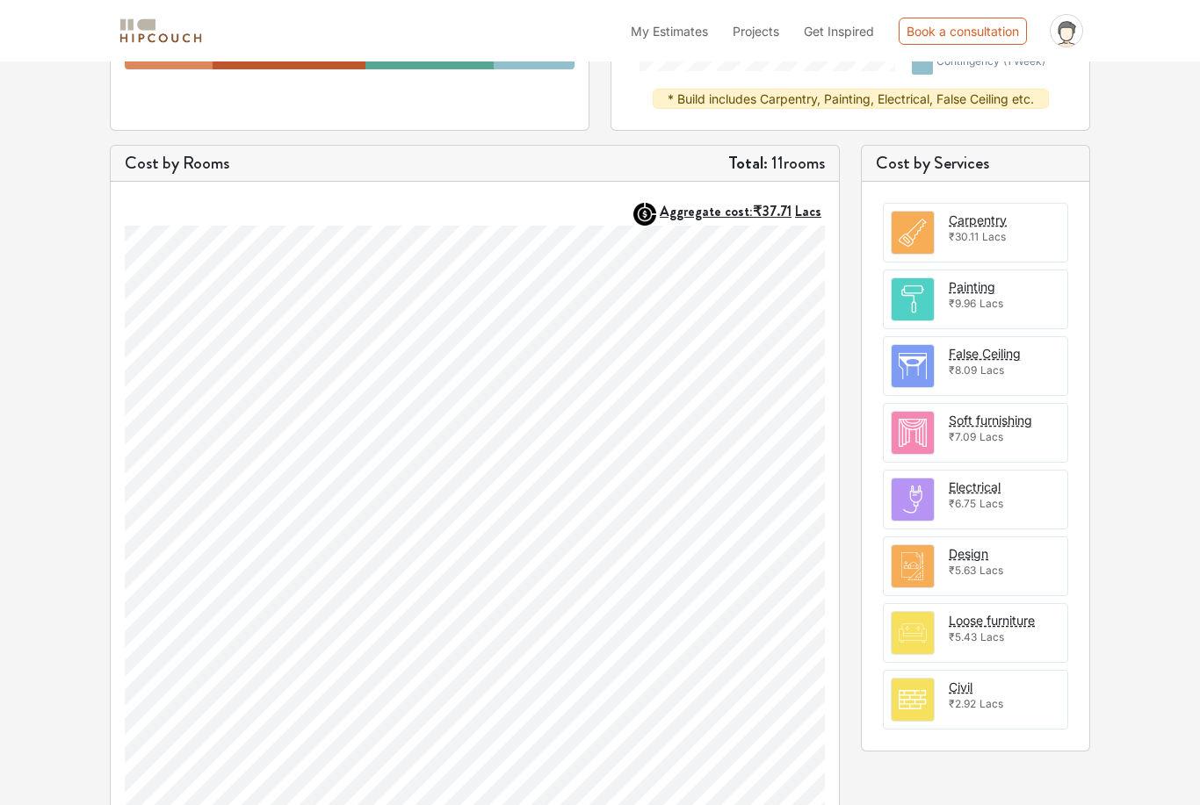
click at [913, 563] on img at bounding box center [912, 566] width 42 height 42
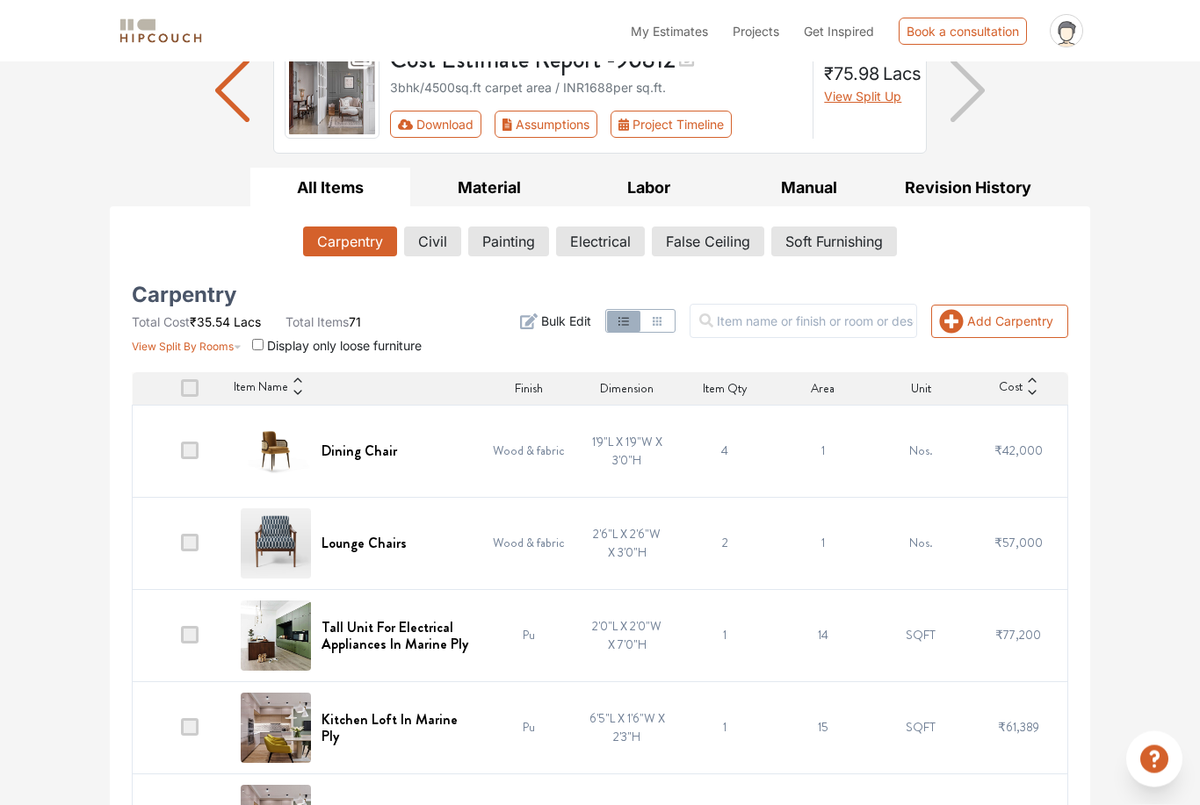
scroll to position [166, 0]
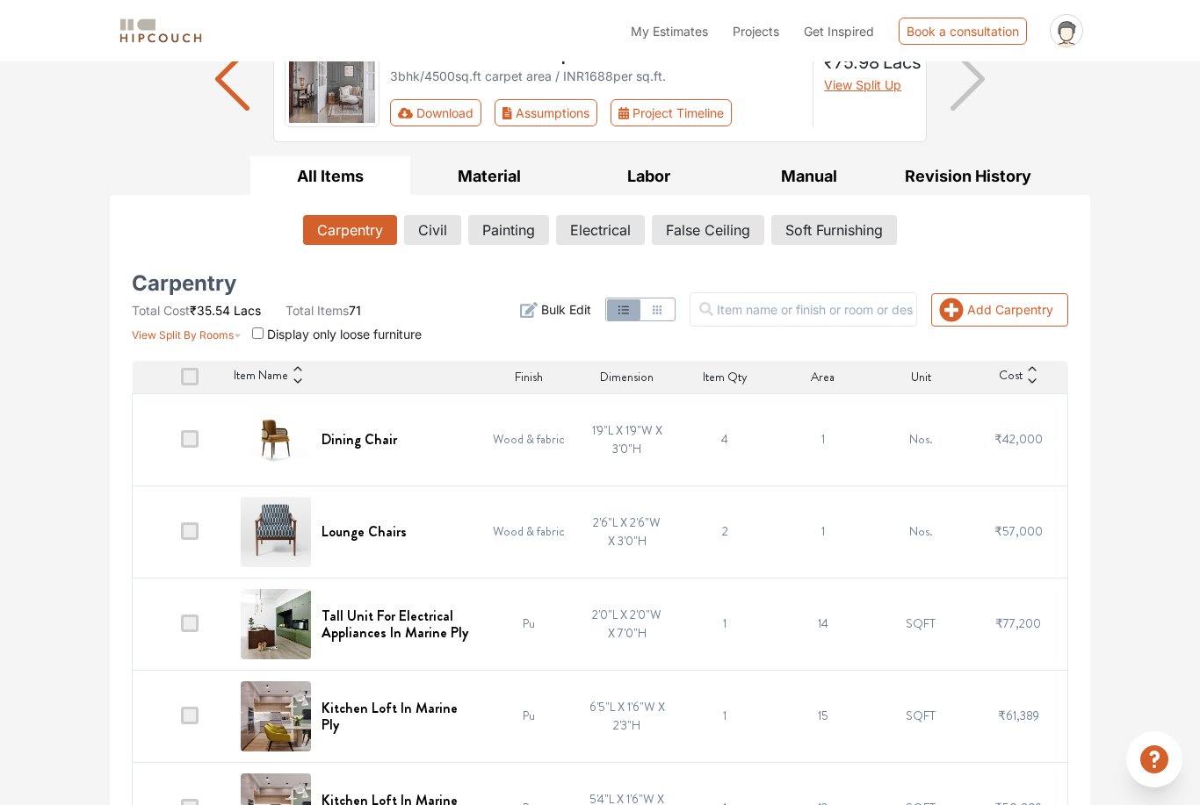
click at [718, 450] on td "4" at bounding box center [723, 439] width 97 height 92
click at [192, 444] on span at bounding box center [190, 439] width 18 height 18
click at [181, 444] on input "checkbox" at bounding box center [181, 444] width 0 height 0
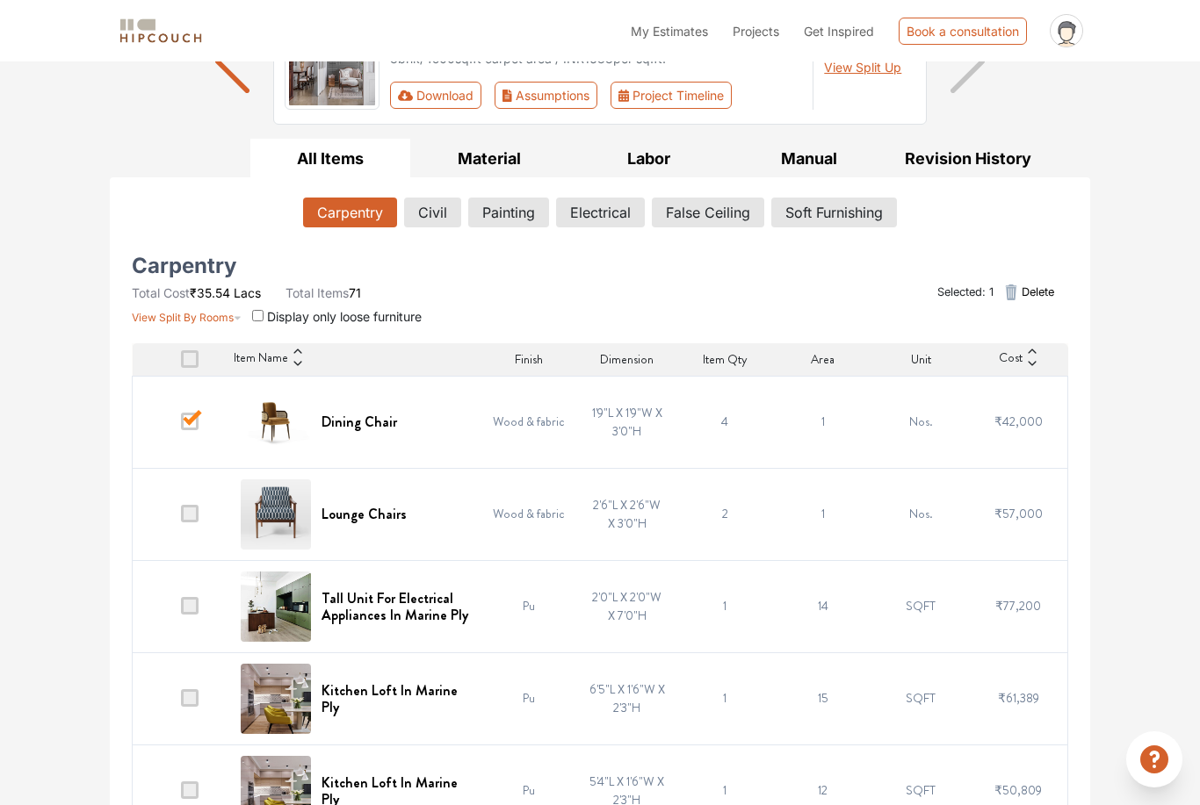
scroll to position [190, 0]
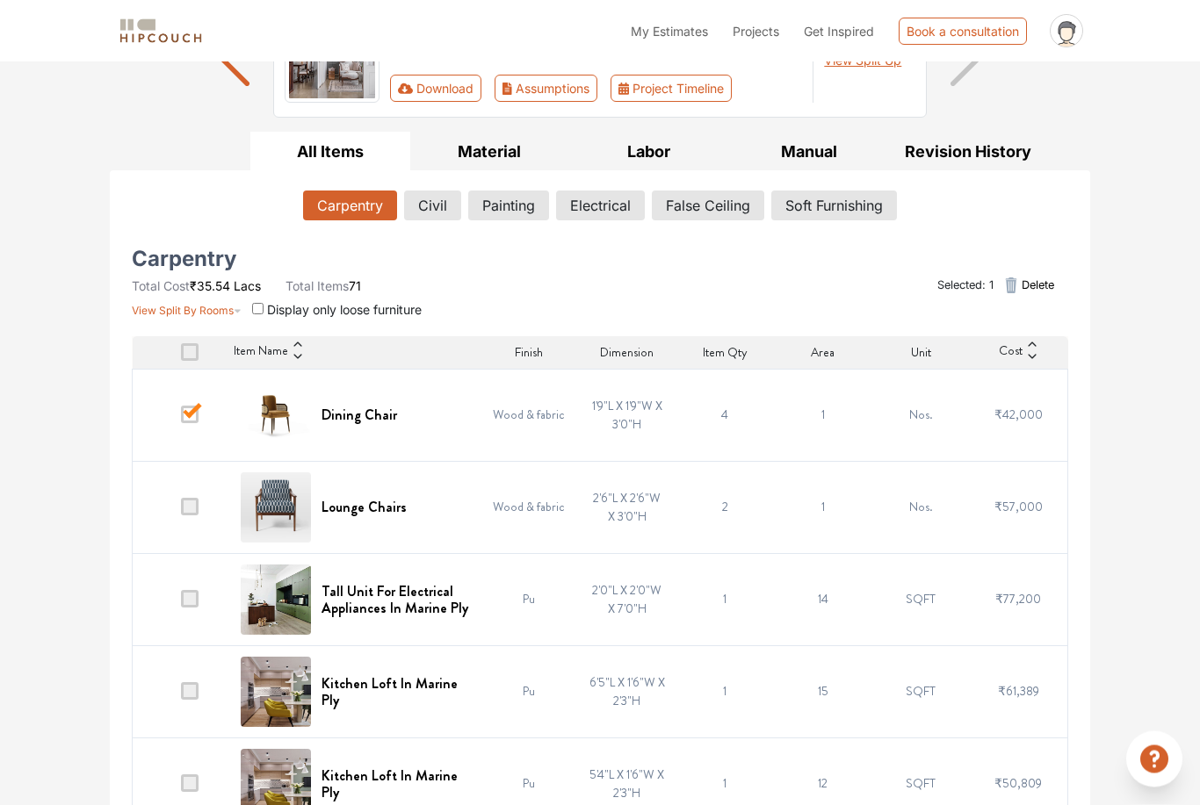
click at [198, 407] on span at bounding box center [190, 416] width 18 height 18
click at [181, 420] on input "checkbox" at bounding box center [181, 420] width 0 height 0
click at [1005, 289] on button "Add Carpentry" at bounding box center [999, 285] width 137 height 33
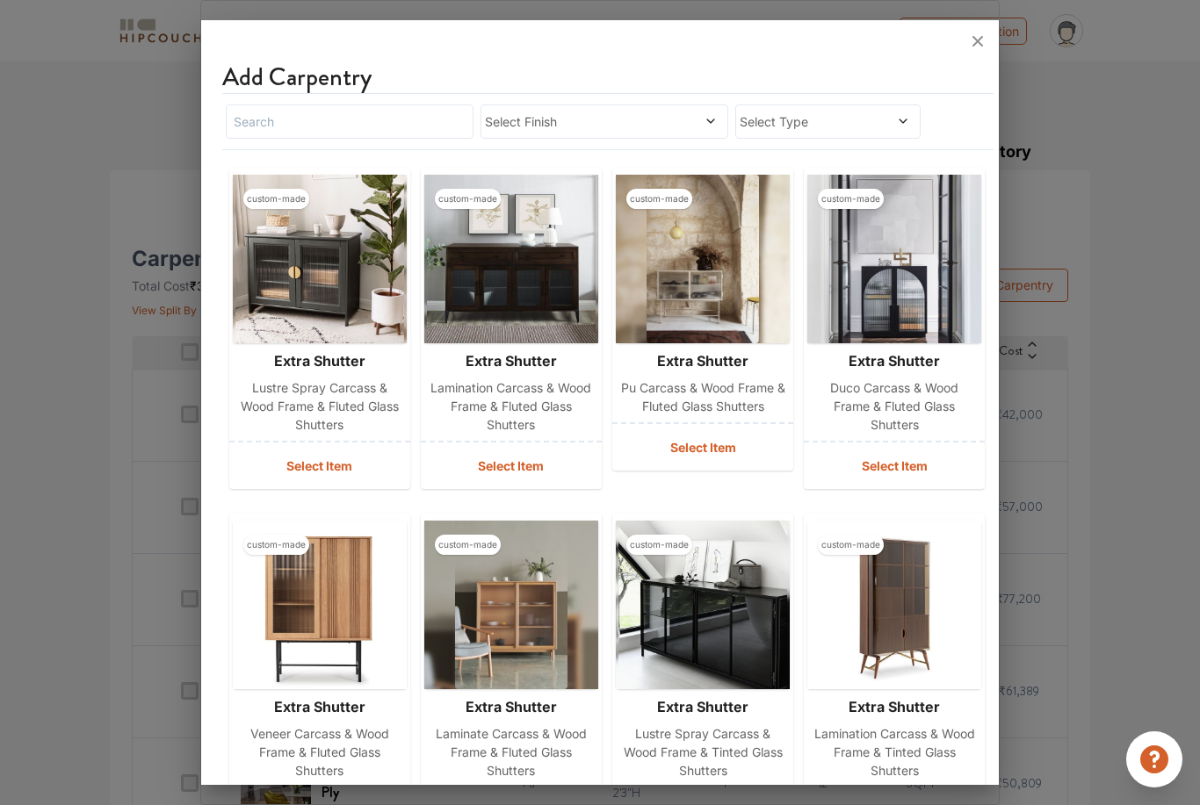
click at [974, 39] on icon at bounding box center [977, 41] width 11 height 11
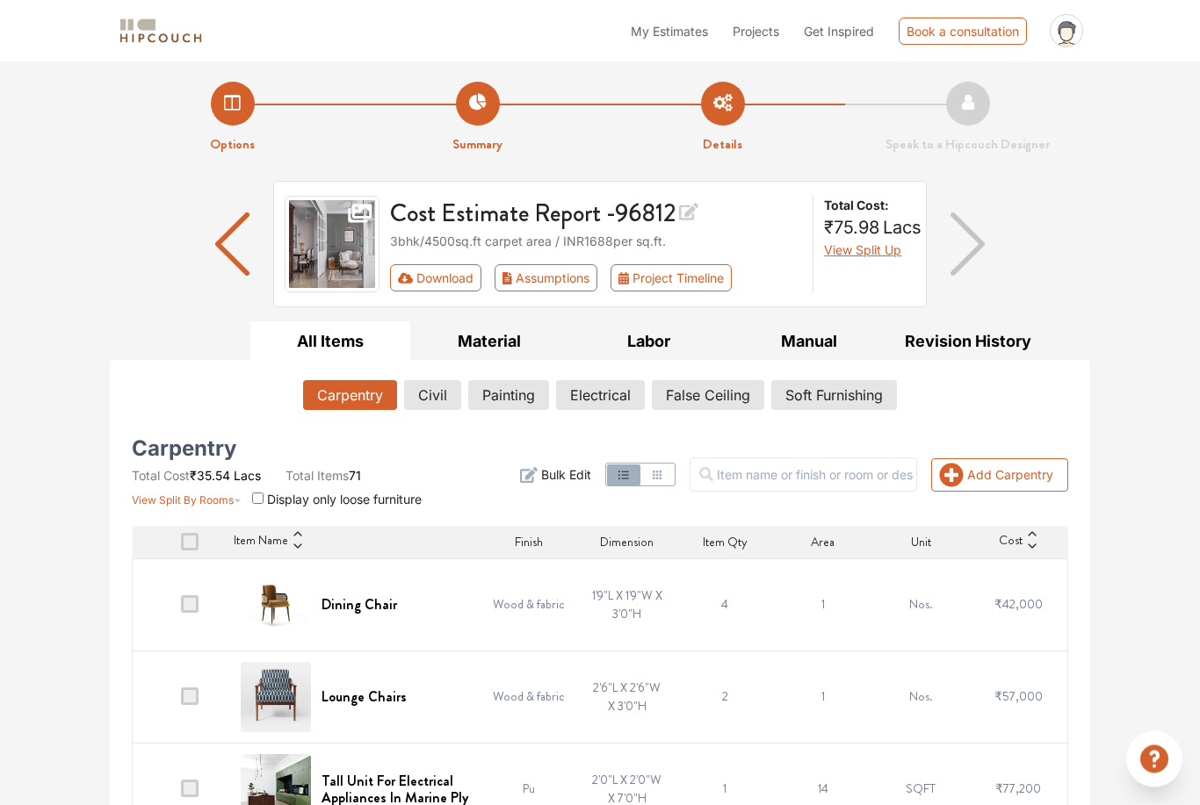
scroll to position [0, 0]
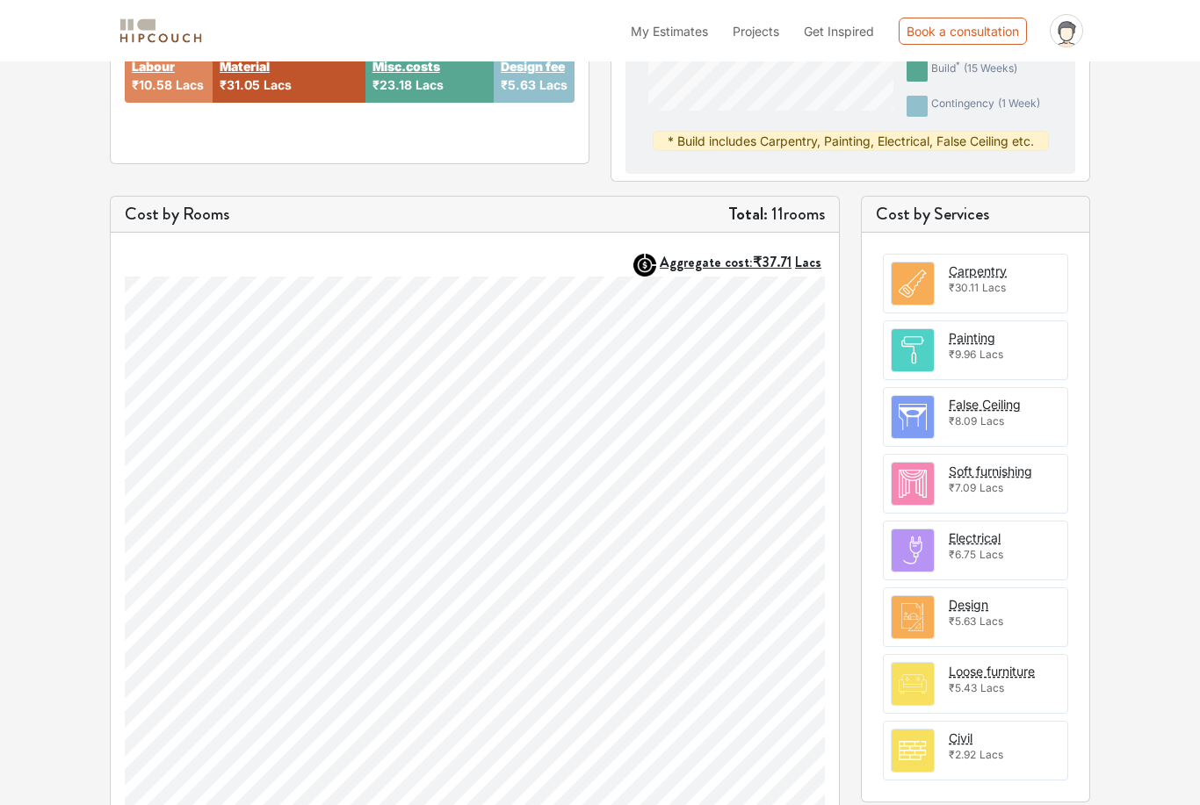
scroll to position [407, 0]
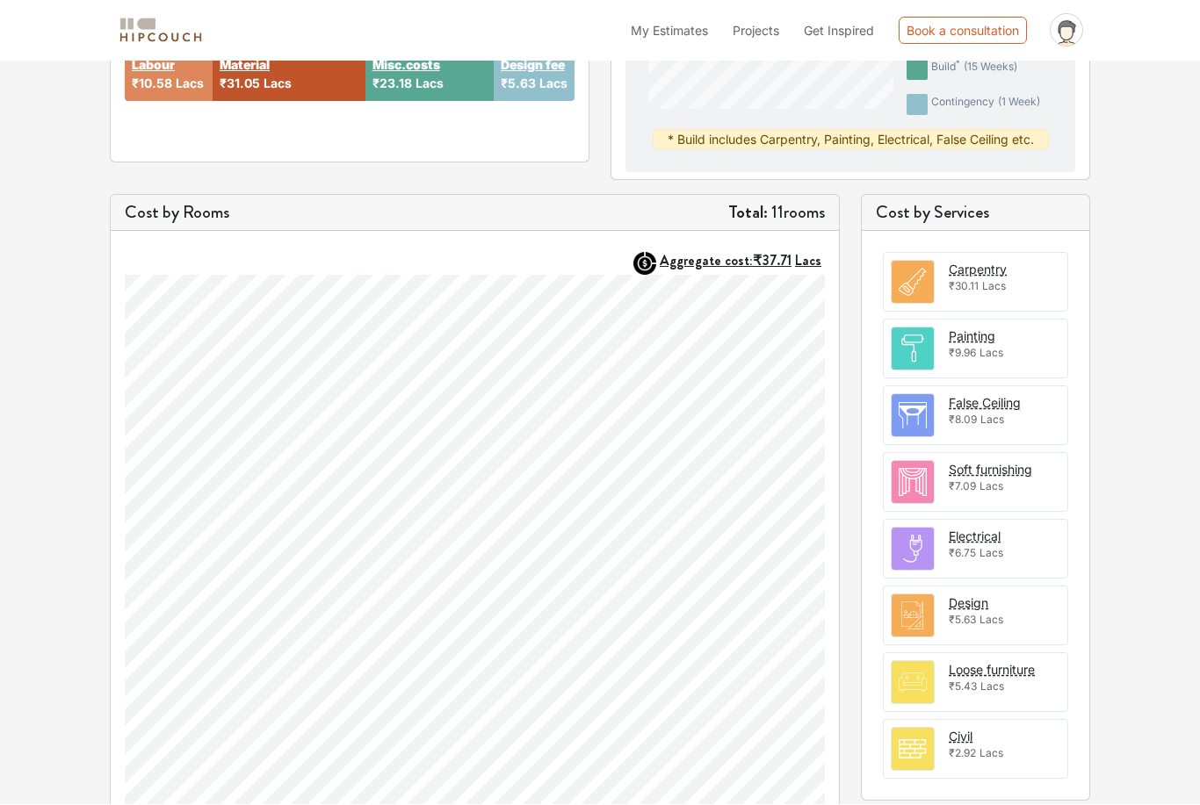
click at [922, 613] on img at bounding box center [912, 616] width 42 height 42
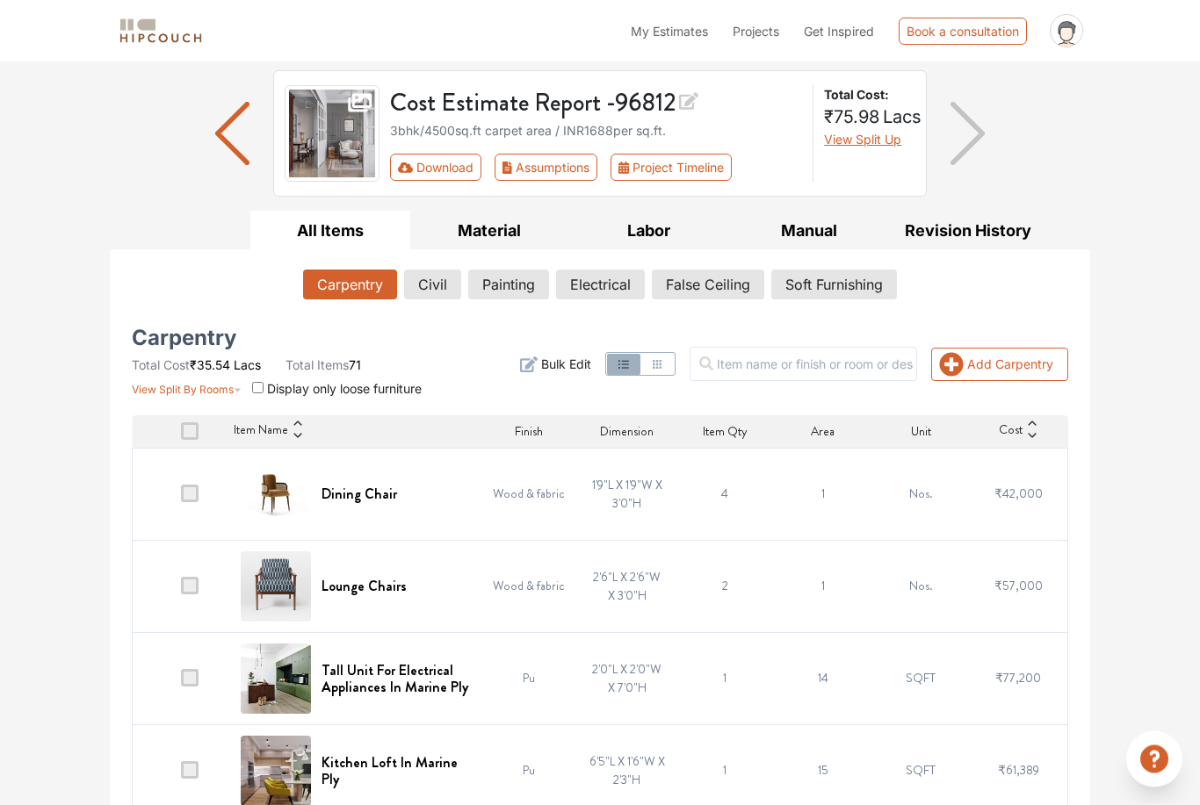
scroll to position [111, 0]
click at [262, 389] on input "checkbox" at bounding box center [257, 388] width 11 height 11
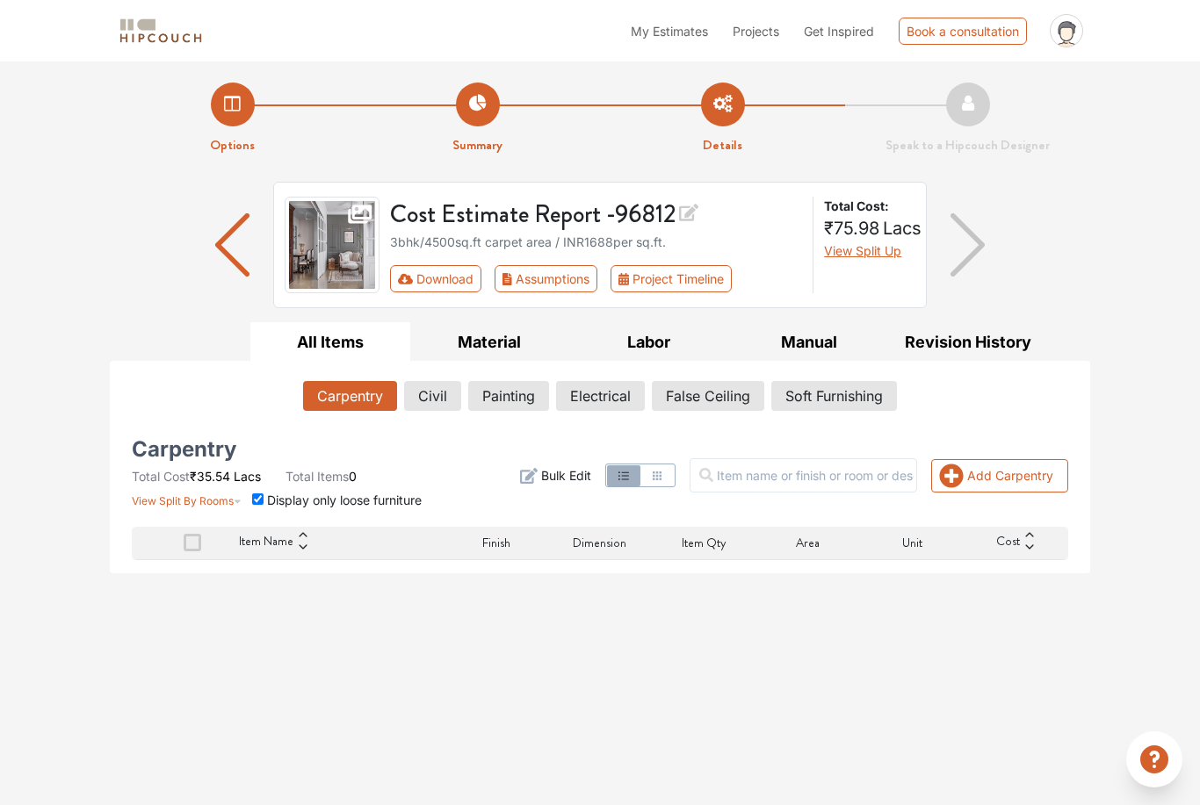
click at [241, 494] on icon "button" at bounding box center [238, 496] width 8 height 21
click at [261, 499] on input "checkbox" at bounding box center [257, 499] width 11 height 11
checkbox input "false"
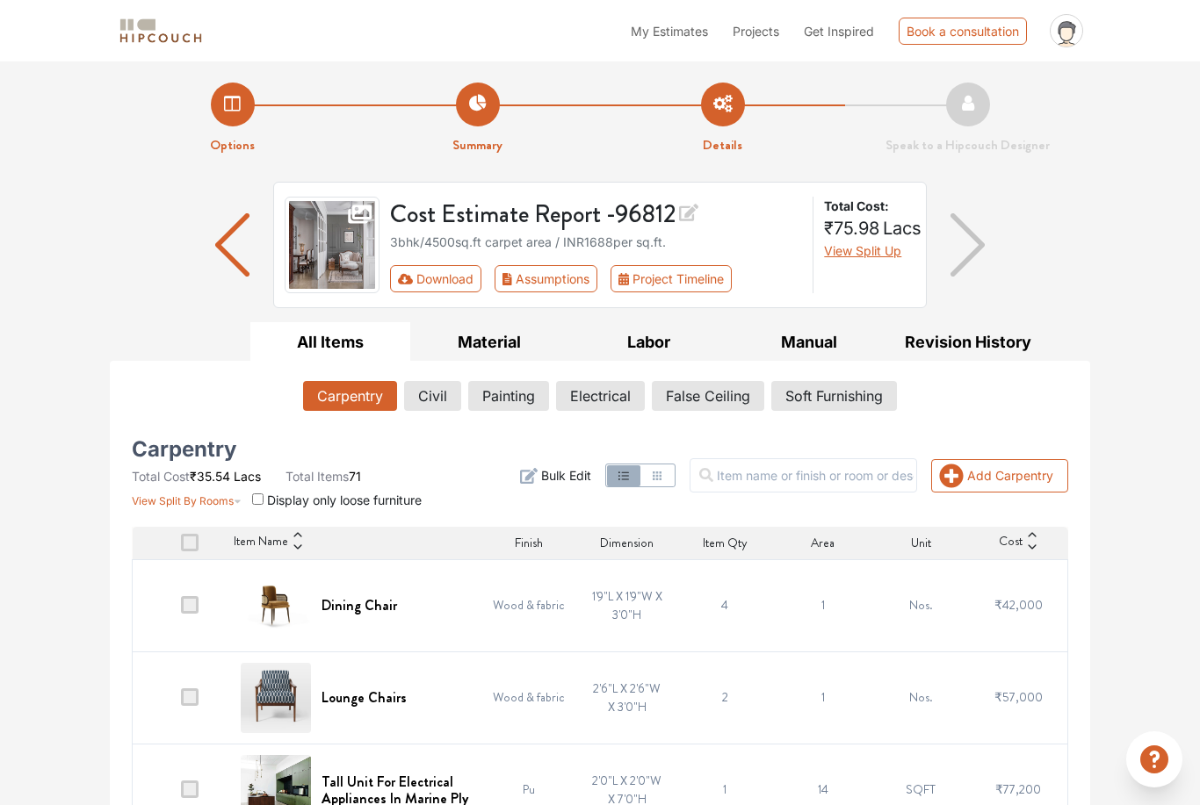
click at [686, 280] on button "Project Timeline" at bounding box center [670, 278] width 121 height 27
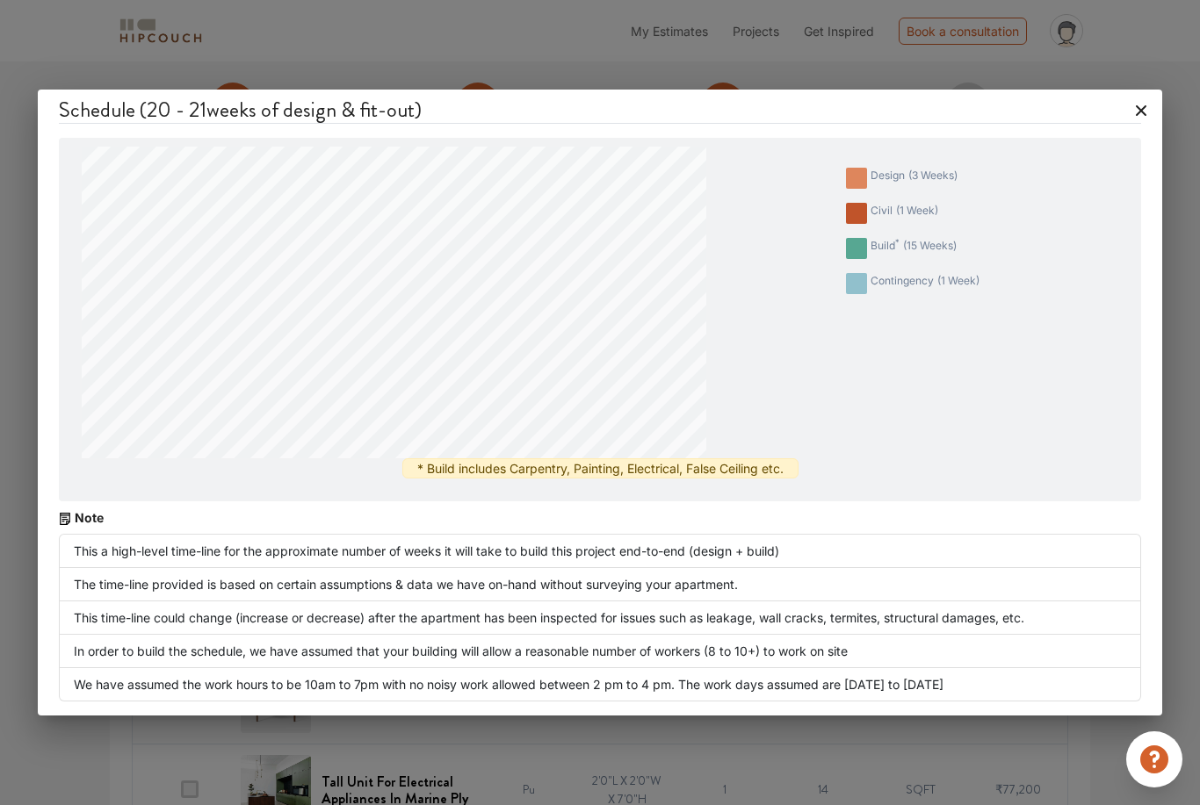
click at [1143, 112] on icon at bounding box center [1141, 111] width 28 height 28
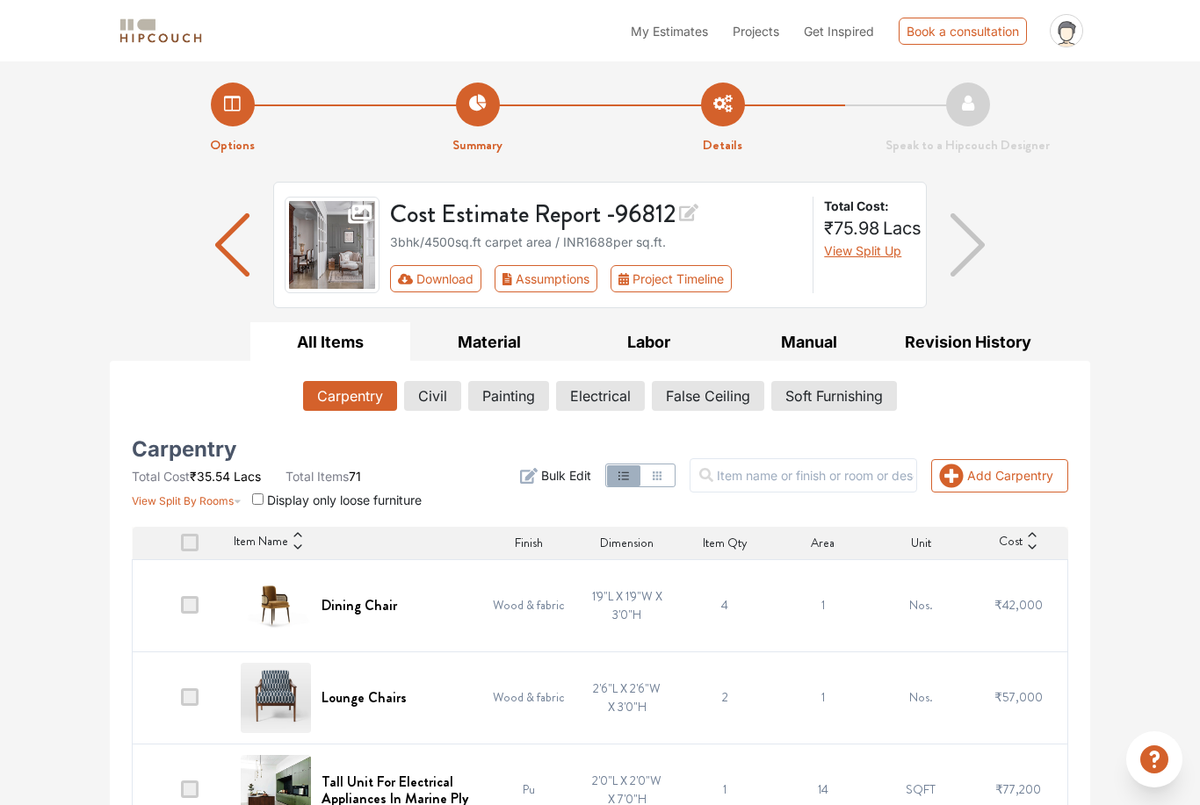
click at [452, 283] on button "Download" at bounding box center [436, 278] width 92 height 27
click at [442, 285] on button "Download" at bounding box center [436, 278] width 92 height 27
click at [450, 278] on button "Download" at bounding box center [436, 278] width 92 height 27
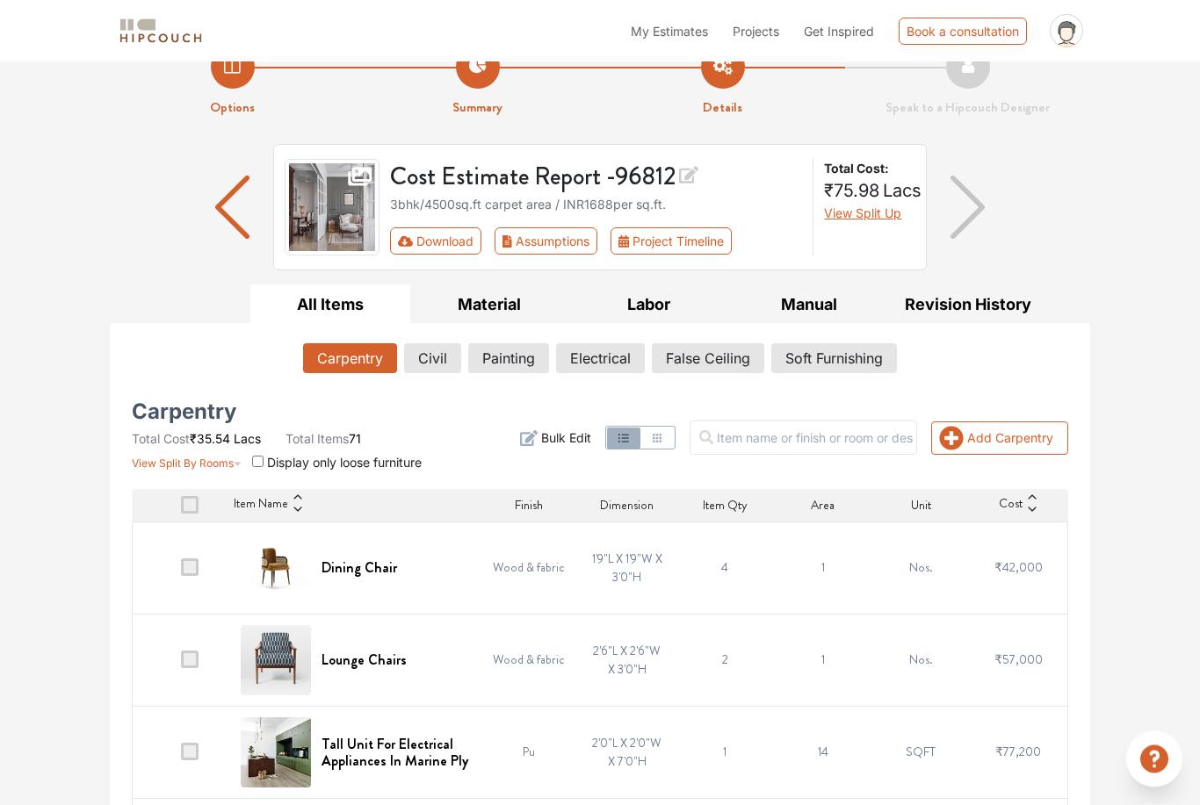
scroll to position [38, 0]
click at [453, 243] on button "Download" at bounding box center [436, 240] width 92 height 27
click at [466, 242] on button "Download" at bounding box center [436, 240] width 92 height 27
click at [468, 242] on button "Download" at bounding box center [436, 240] width 92 height 27
click at [566, 244] on button "Assumptions" at bounding box center [545, 240] width 103 height 27
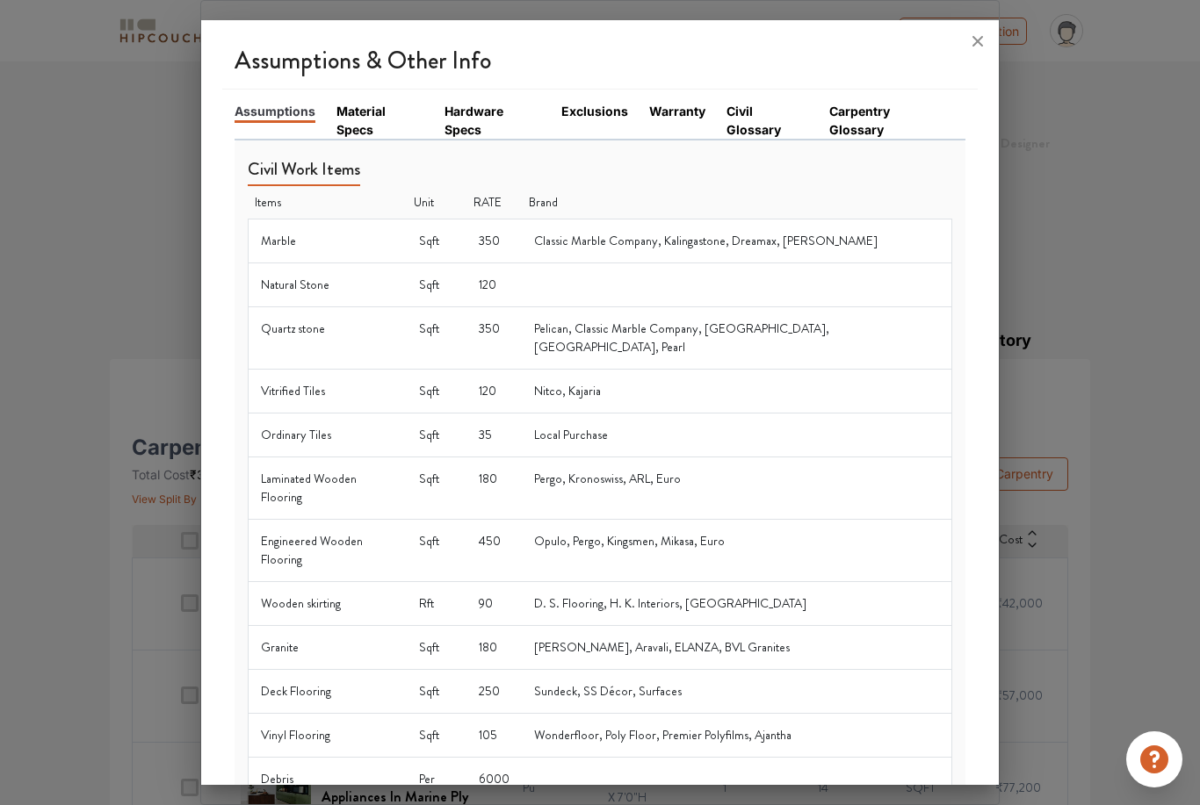
scroll to position [0, 0]
click at [970, 49] on icon at bounding box center [977, 41] width 28 height 28
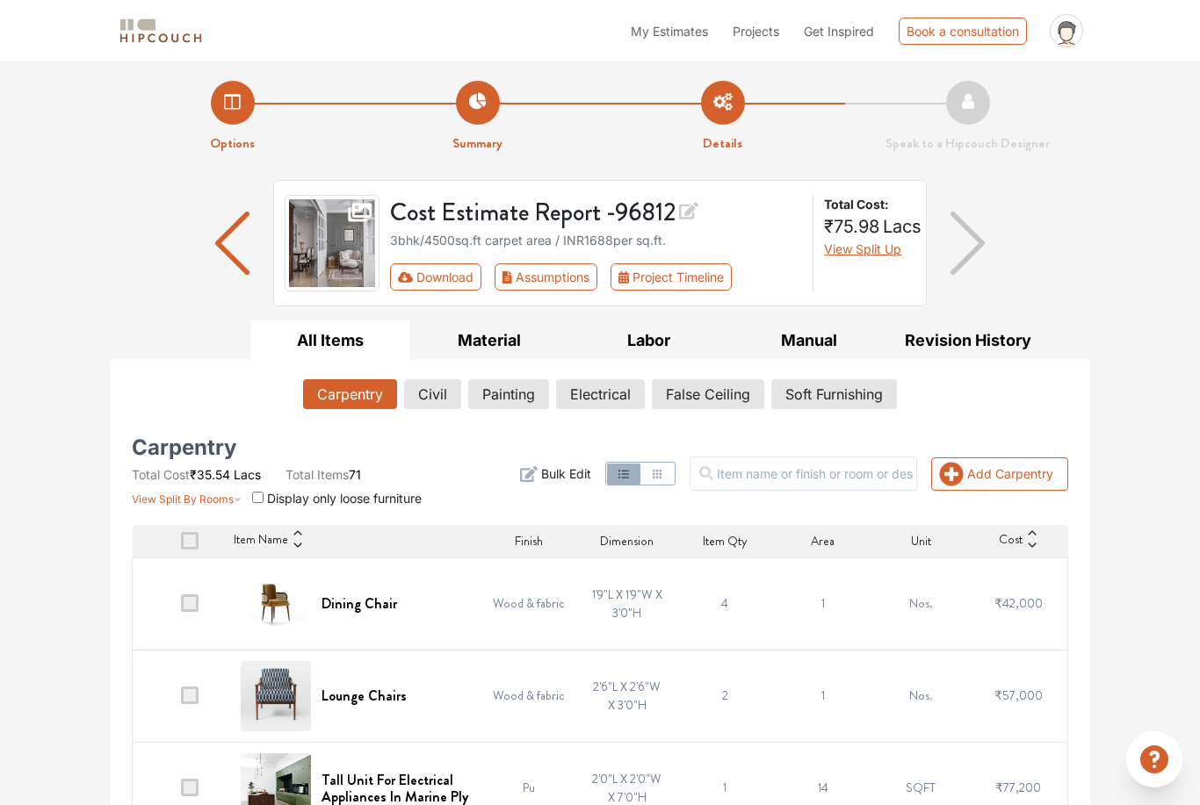
click at [453, 282] on button "Download" at bounding box center [436, 276] width 92 height 27
click at [458, 279] on button "Download" at bounding box center [436, 276] width 92 height 27
click at [431, 270] on button "Download" at bounding box center [436, 276] width 92 height 27
click at [423, 278] on button "Download" at bounding box center [436, 276] width 92 height 27
click at [436, 272] on button "Download" at bounding box center [436, 276] width 92 height 27
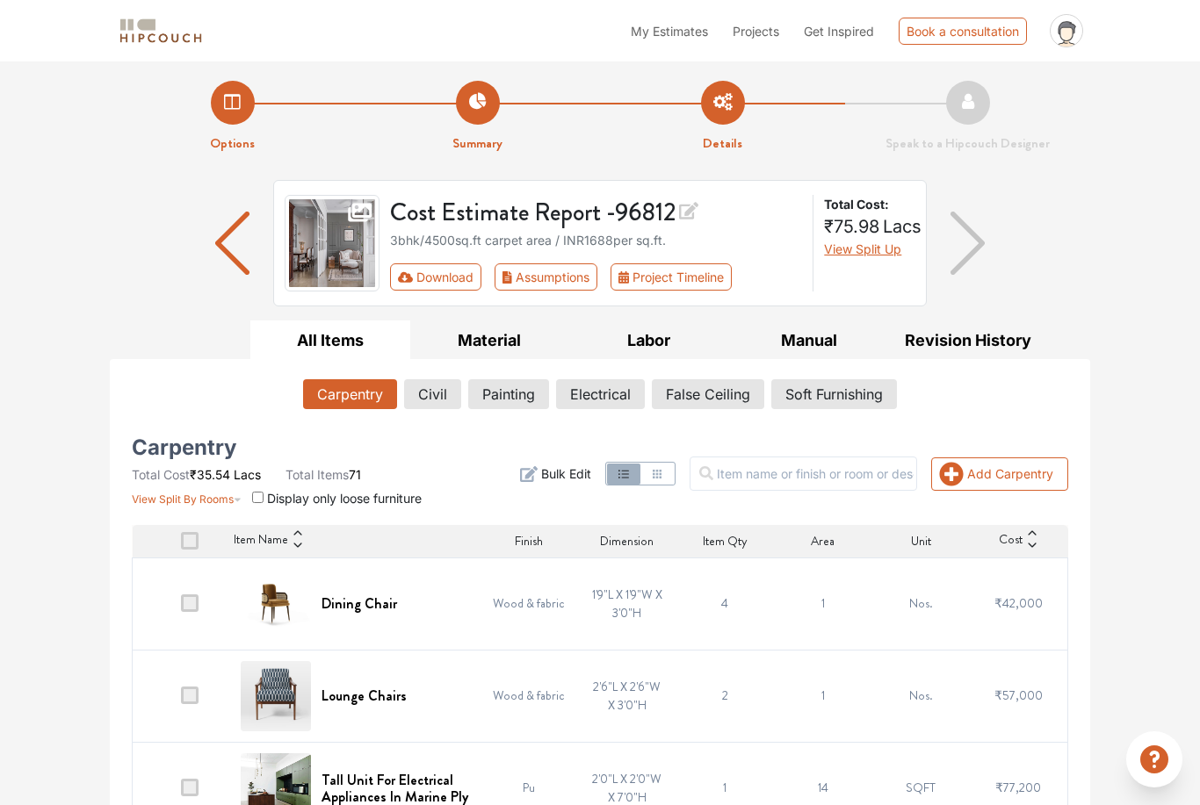
click at [438, 280] on button "Download" at bounding box center [436, 276] width 92 height 27
click at [448, 285] on button "Download" at bounding box center [436, 276] width 92 height 27
click at [455, 280] on button "Download" at bounding box center [436, 276] width 92 height 27
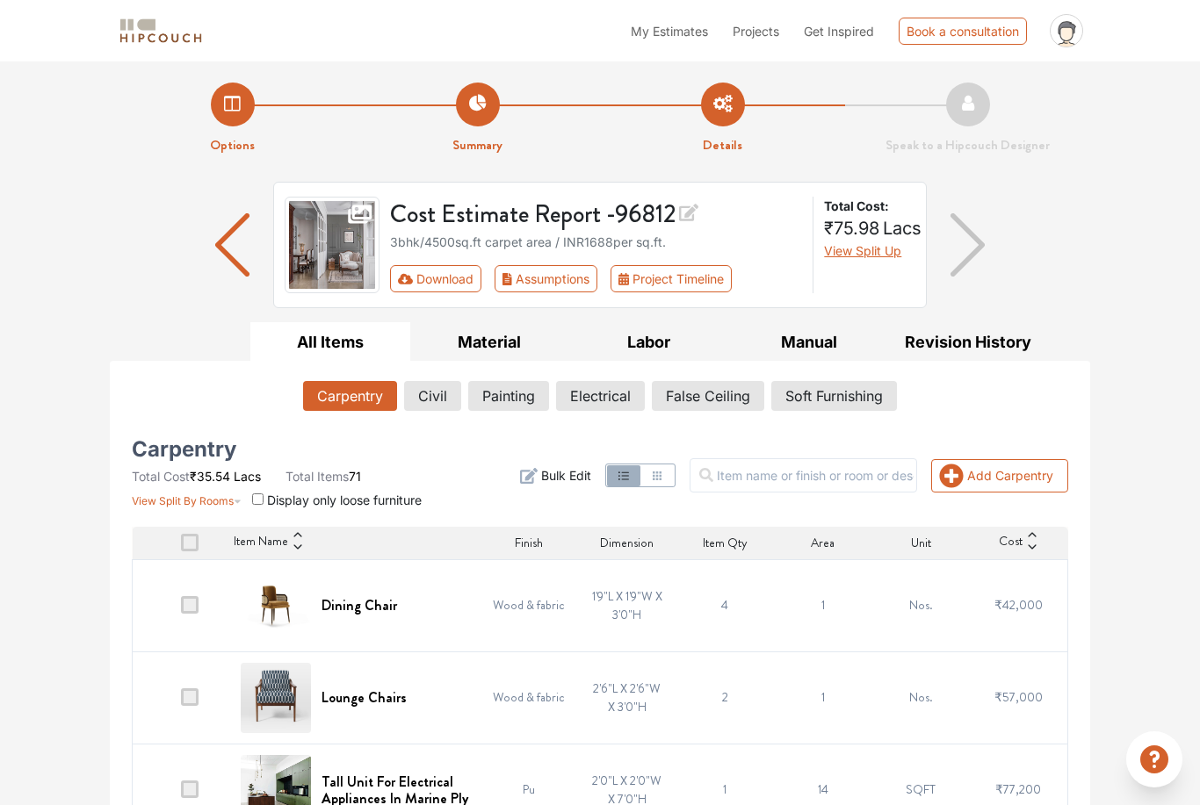
click at [977, 242] on img "button" at bounding box center [967, 244] width 34 height 63
click at [980, 234] on img "button" at bounding box center [967, 244] width 34 height 63
click at [965, 328] on button "Revision History" at bounding box center [968, 342] width 160 height 40
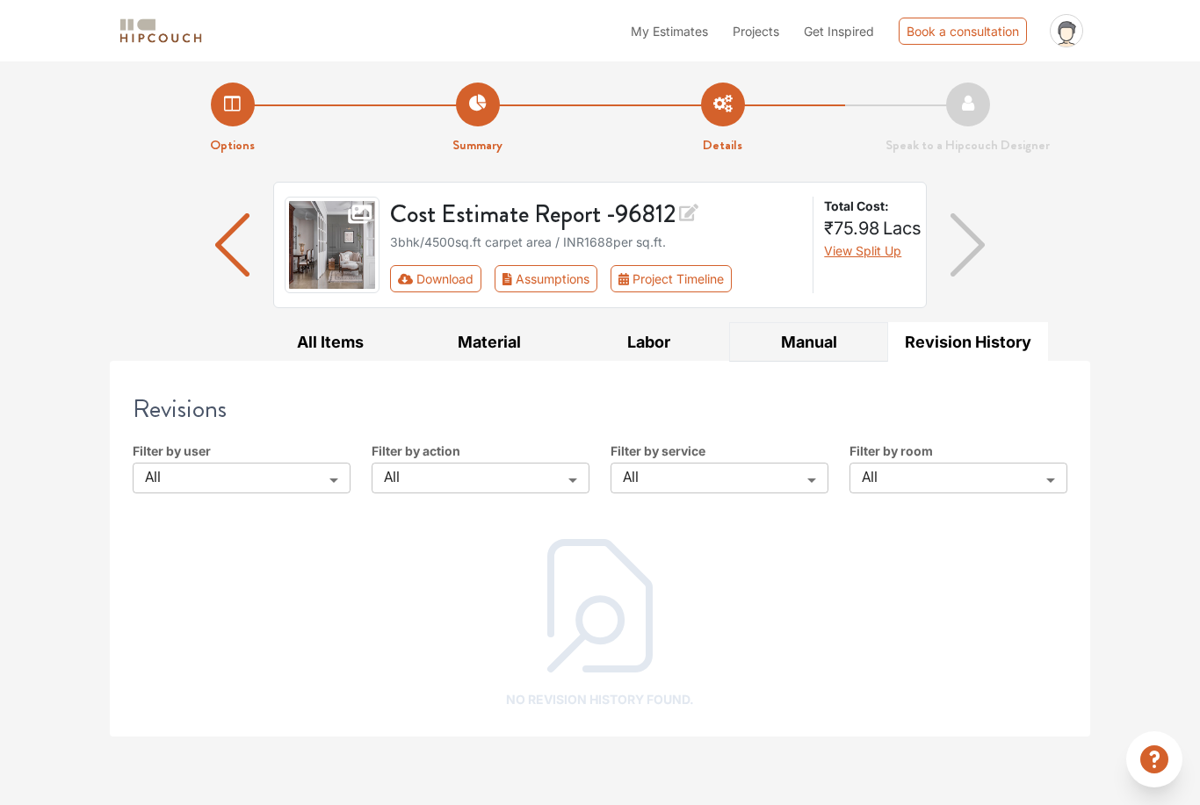
click at [819, 338] on button "Manual" at bounding box center [809, 342] width 160 height 40
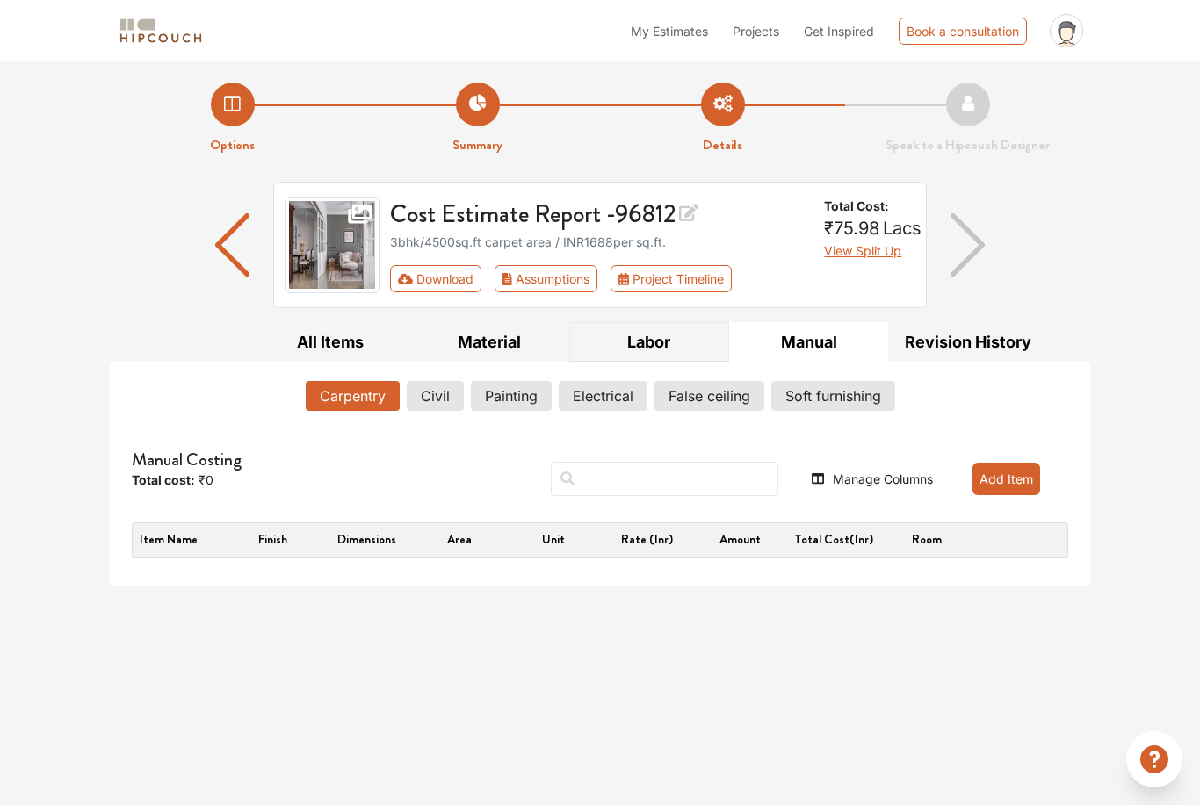
click at [631, 335] on button "Labor" at bounding box center [649, 342] width 160 height 40
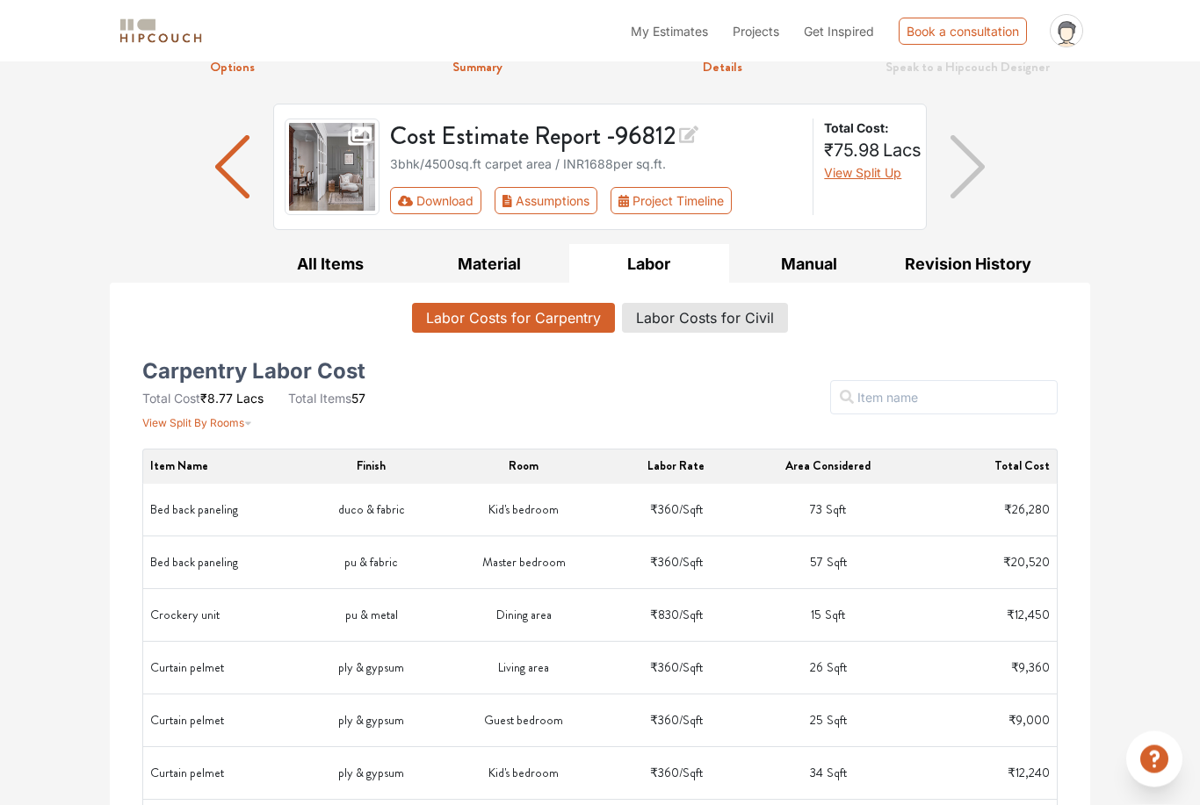
scroll to position [84, 0]
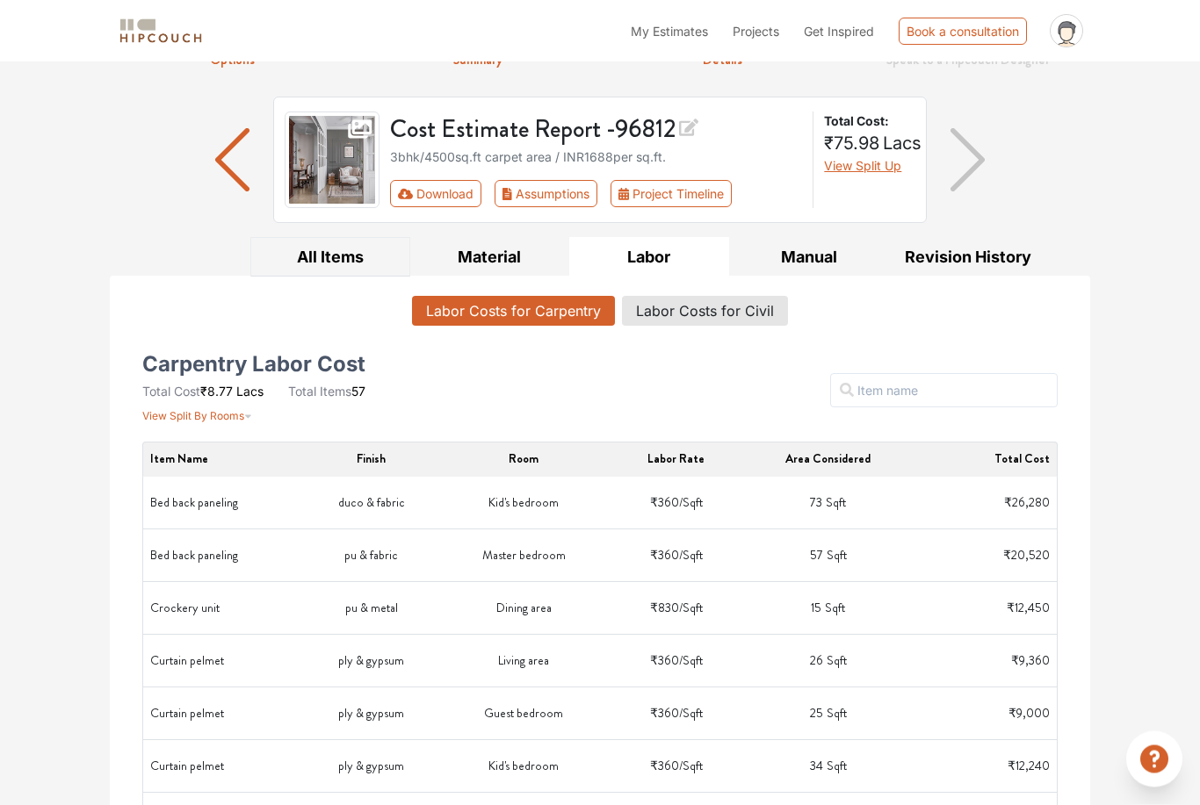
click at [348, 244] on button "All Items" at bounding box center [330, 258] width 160 height 40
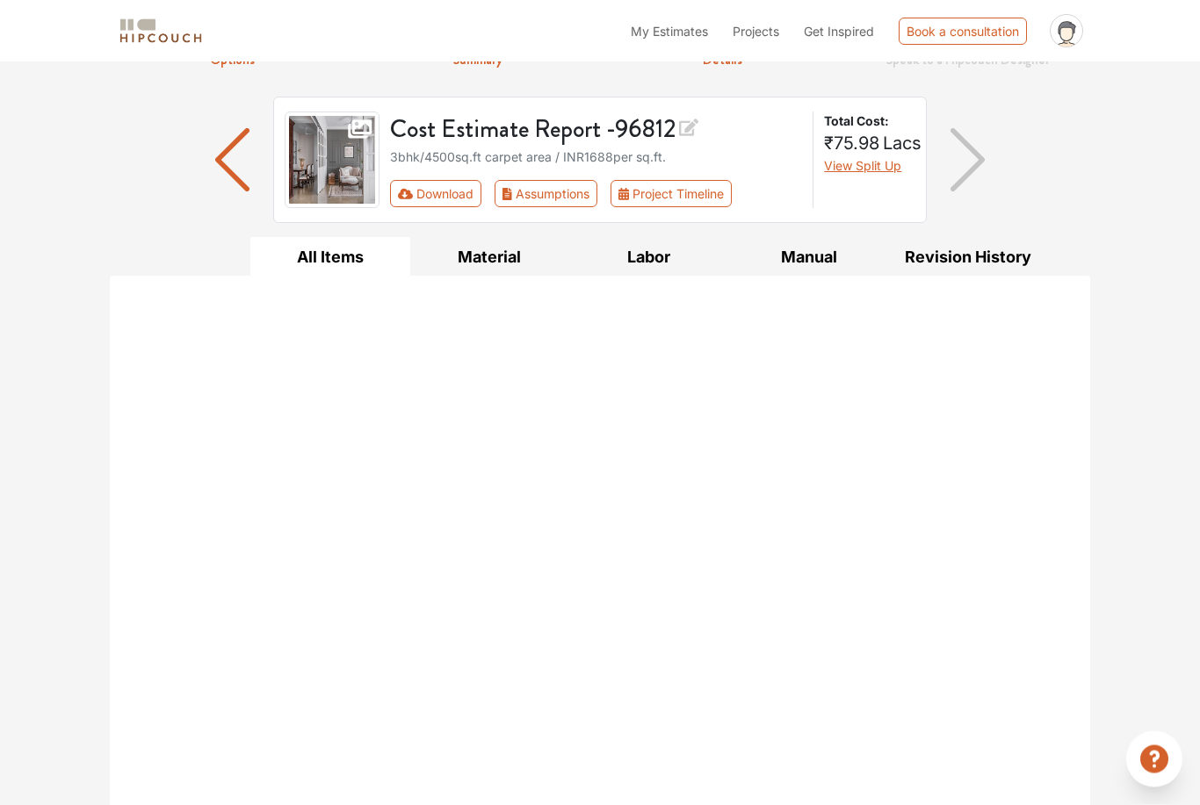
scroll to position [85, 0]
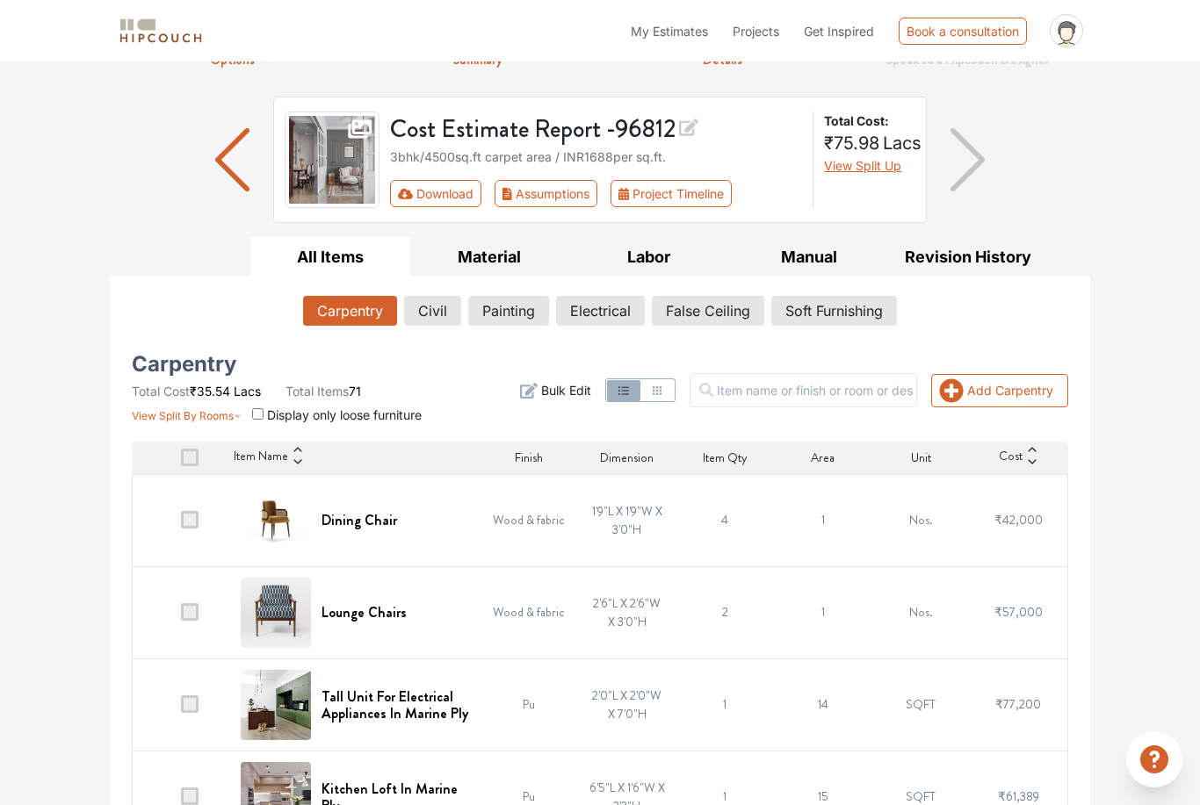
click at [450, 193] on button "Download" at bounding box center [436, 193] width 92 height 27
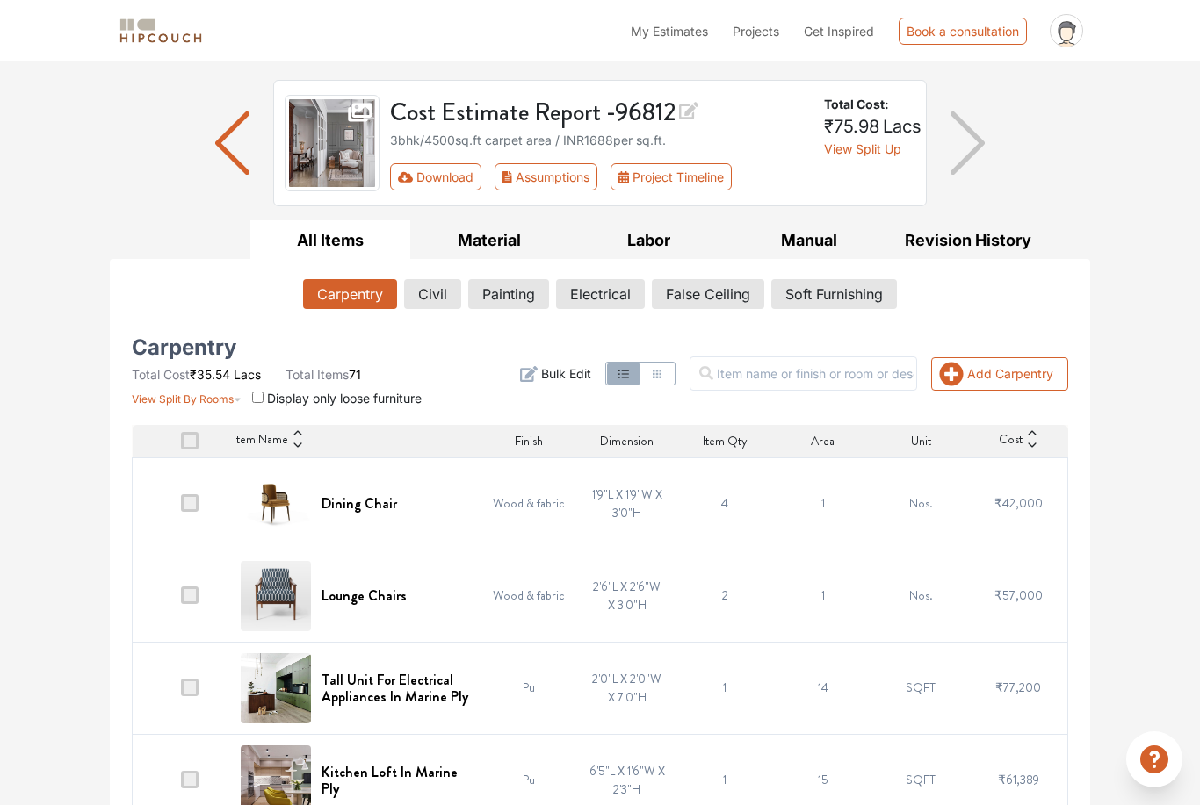
scroll to position [0, 0]
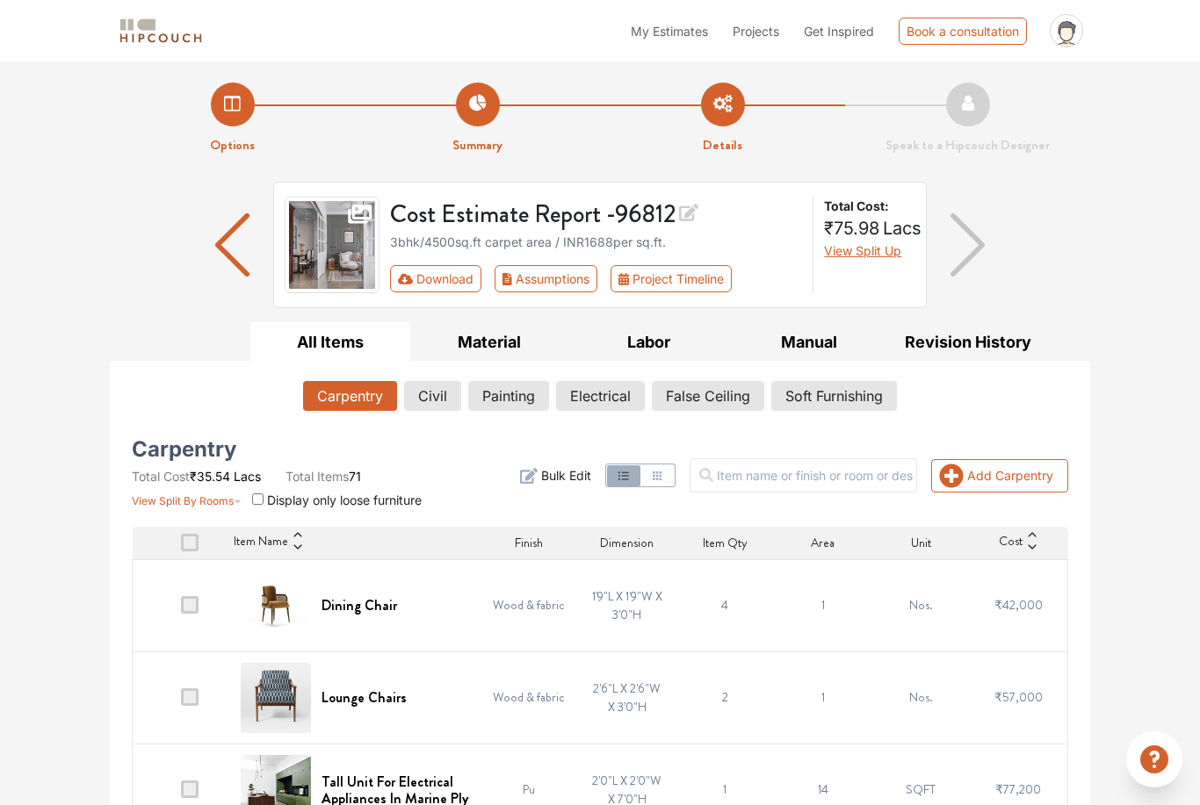
click at [366, 395] on button "Carpentry" at bounding box center [350, 396] width 94 height 30
click at [968, 249] on img "button" at bounding box center [967, 244] width 34 height 63
click at [978, 245] on img "button" at bounding box center [967, 244] width 34 height 63
click at [975, 248] on img "button" at bounding box center [967, 244] width 34 height 63
click at [231, 265] on img "button" at bounding box center [232, 244] width 34 height 63
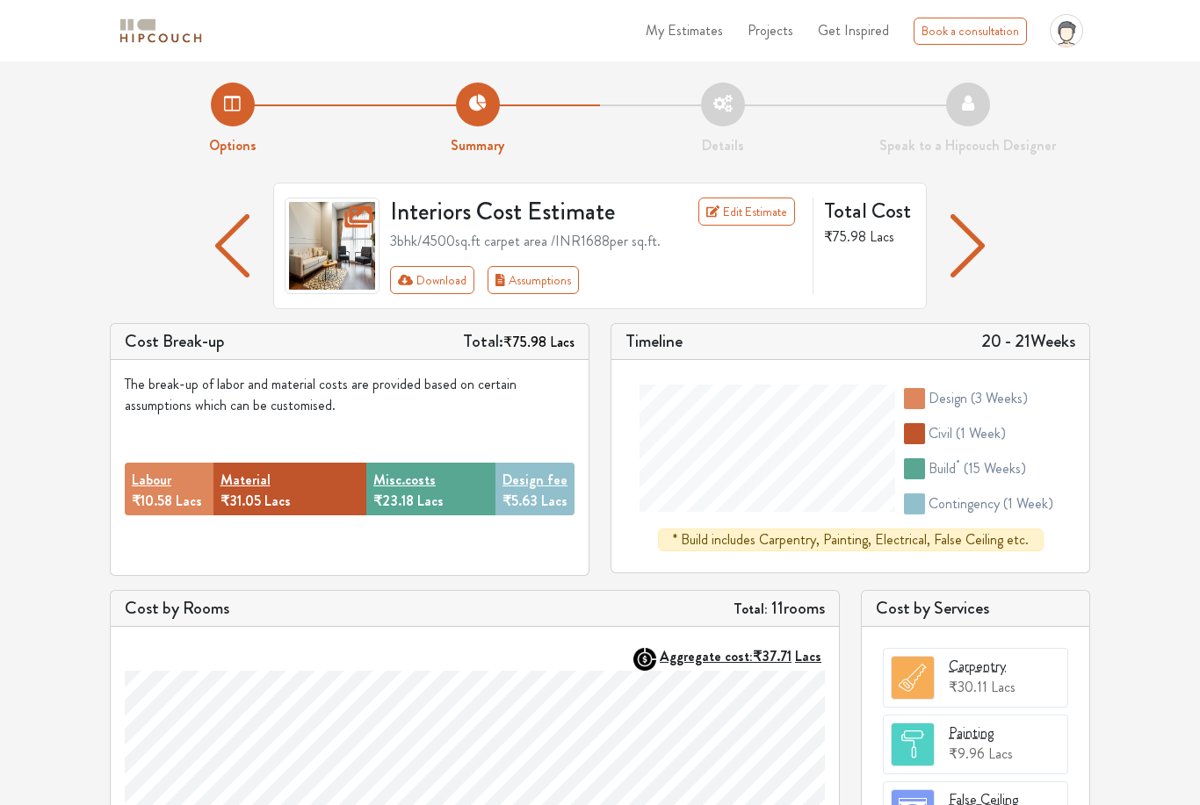
click at [981, 245] on img "button" at bounding box center [967, 245] width 34 height 63
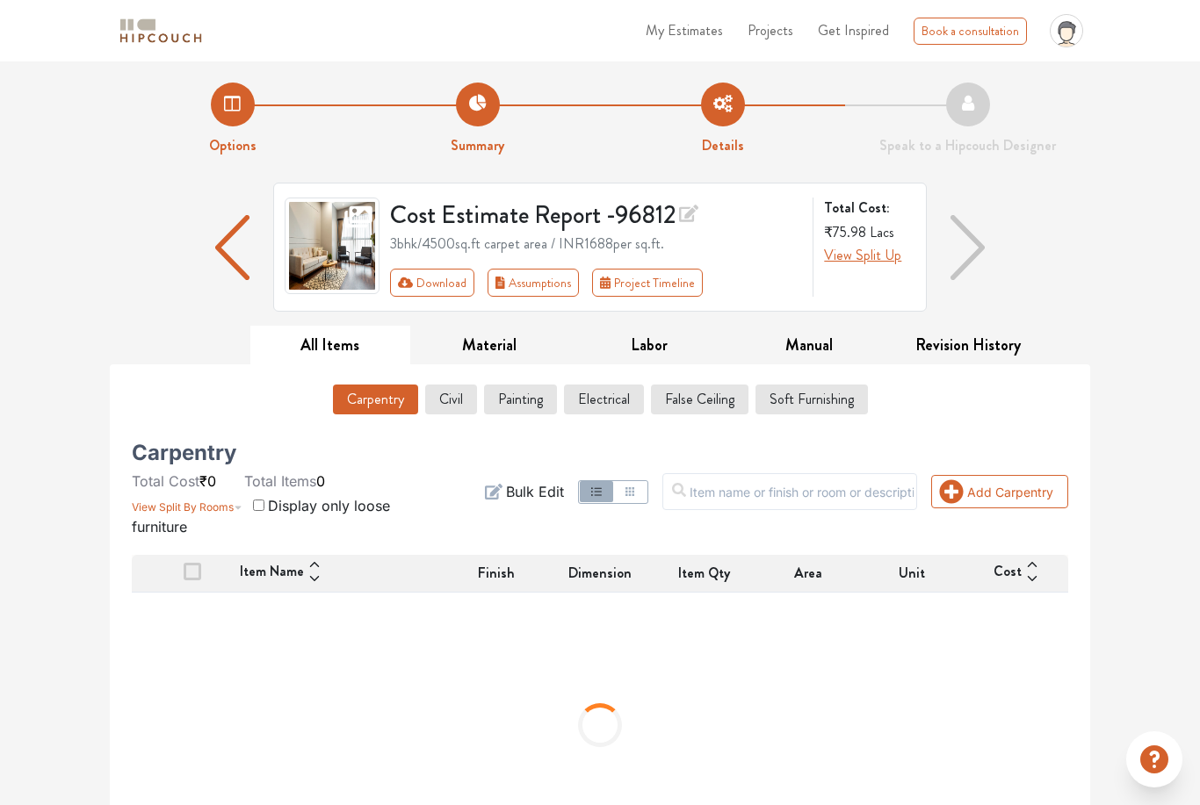
click at [980, 245] on img "button" at bounding box center [967, 247] width 35 height 65
